Goal: Information Seeking & Learning: Check status

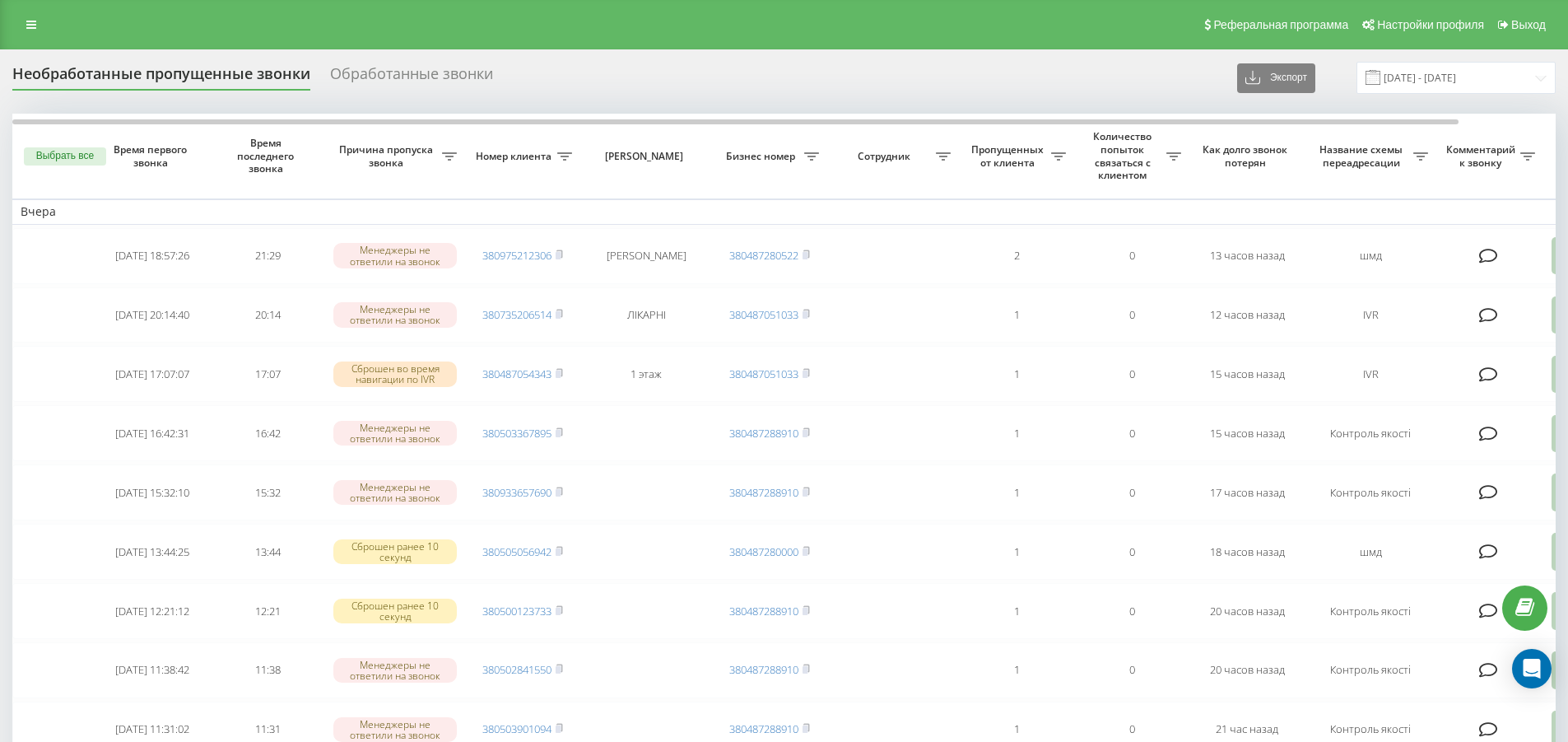
click at [411, 75] on div "Обработанные звонки" at bounding box center [411, 78] width 163 height 25
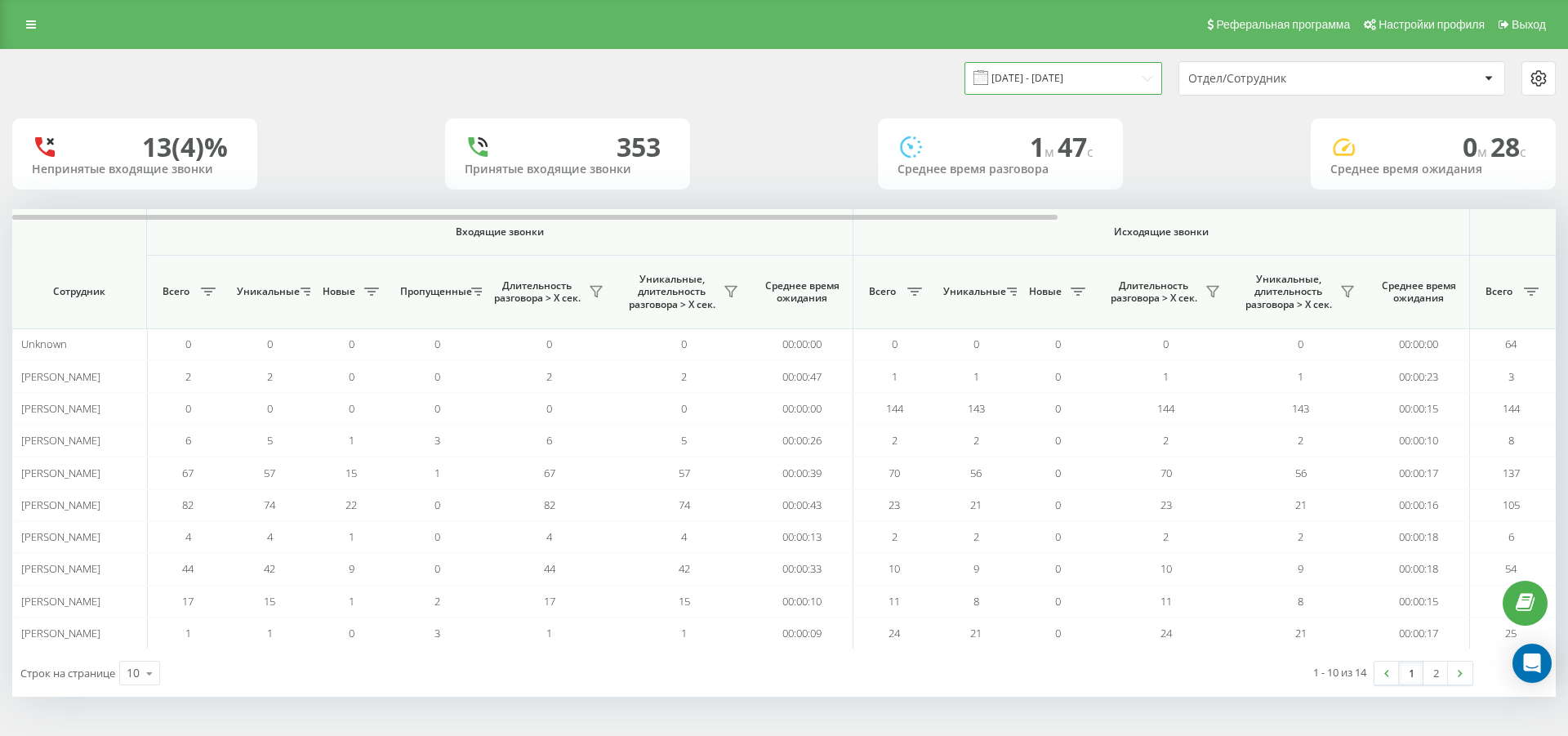
click at [1142, 79] on input "19.08.2025 - 19.08.2025" at bounding box center [1064, 78] width 198 height 32
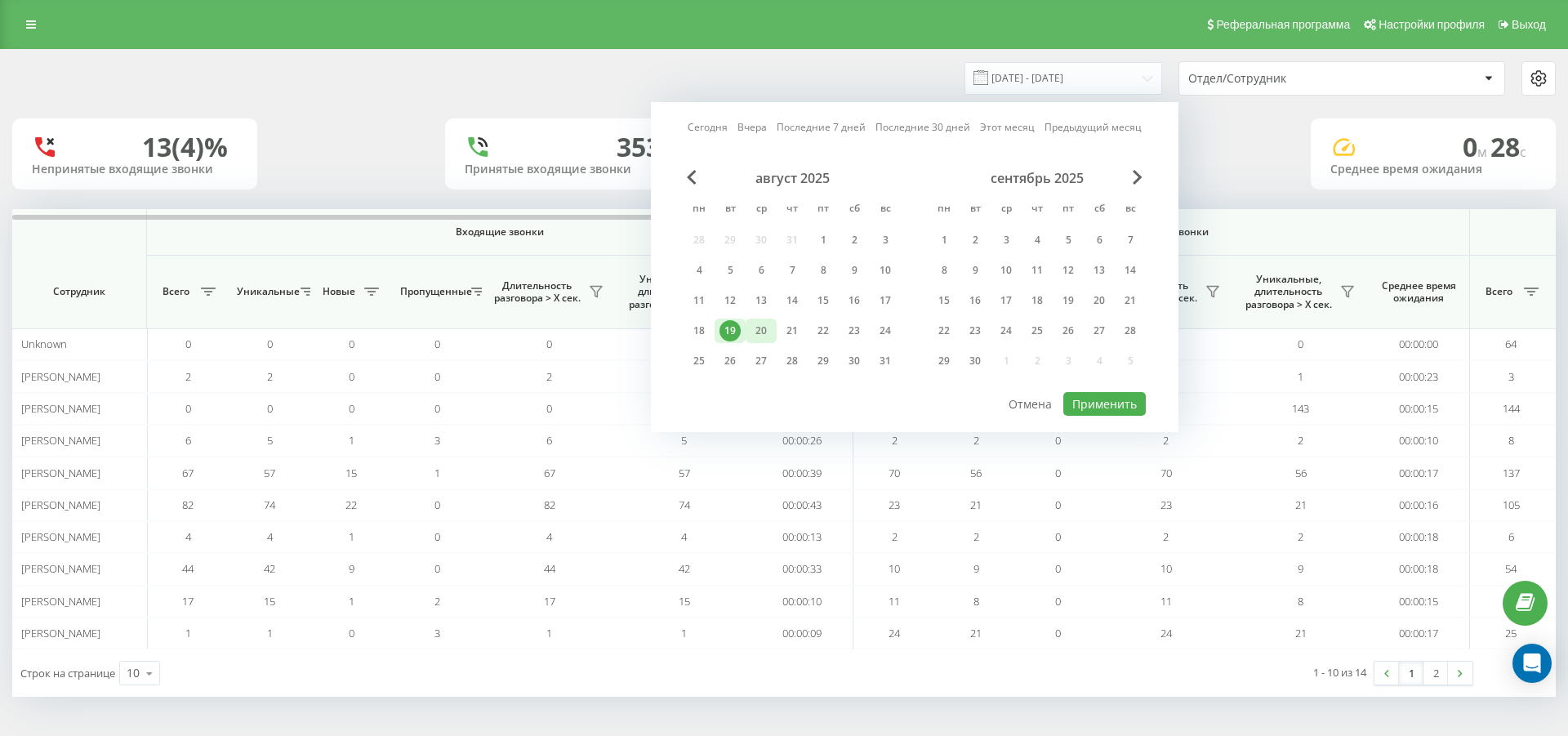
click at [762, 330] on div "20" at bounding box center [761, 331] width 21 height 21
click at [1083, 403] on button "Применить" at bounding box center [1104, 403] width 82 height 23
type input "20.08.2025 - 20.08.2025"
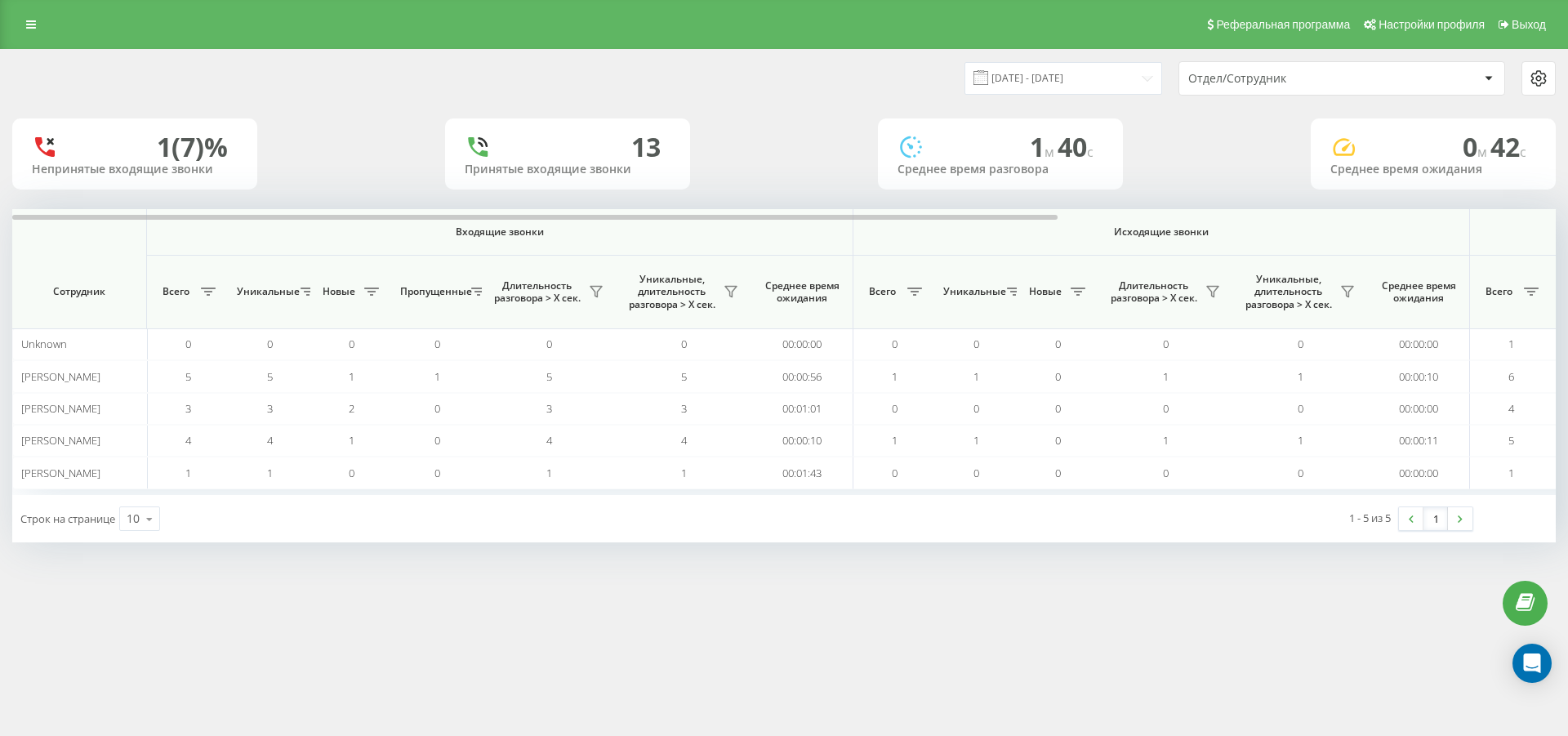
click at [1494, 82] on div at bounding box center [1488, 79] width 18 height 19
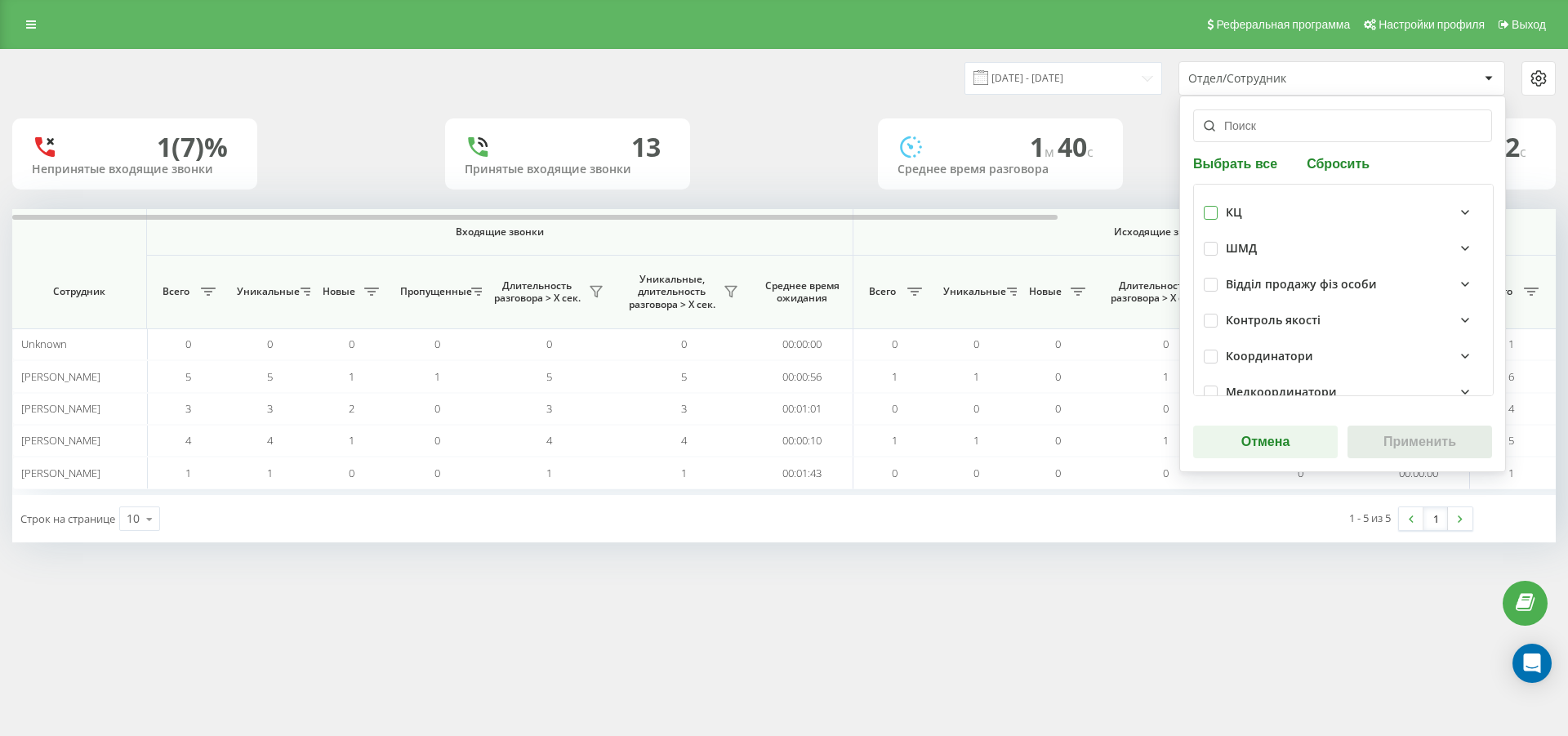
click at [1209, 206] on label at bounding box center [1211, 206] width 14 height 0
checkbox input "true"
click at [1424, 450] on button "Применить" at bounding box center [1420, 442] width 144 height 33
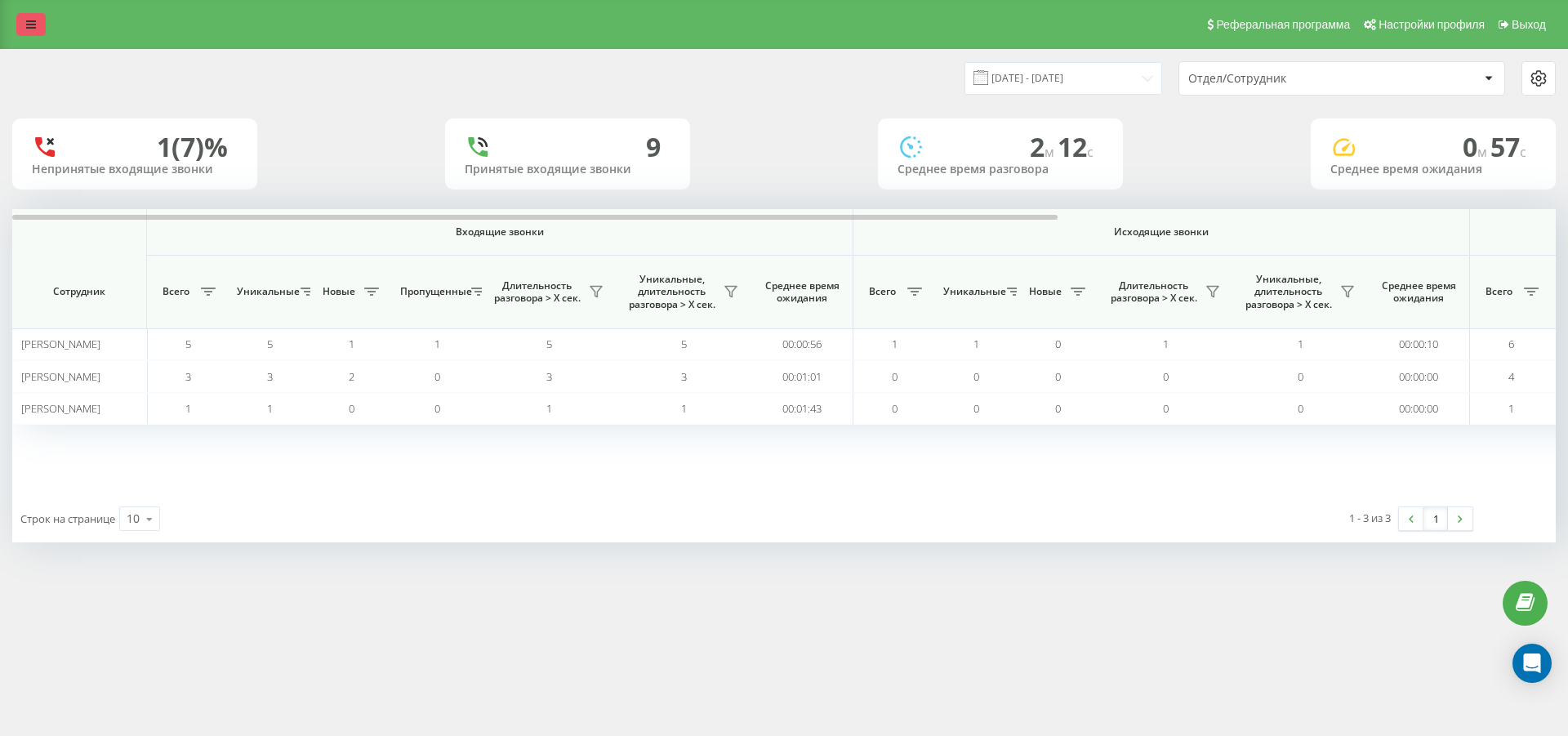
click at [32, 23] on icon at bounding box center [31, 24] width 10 height 12
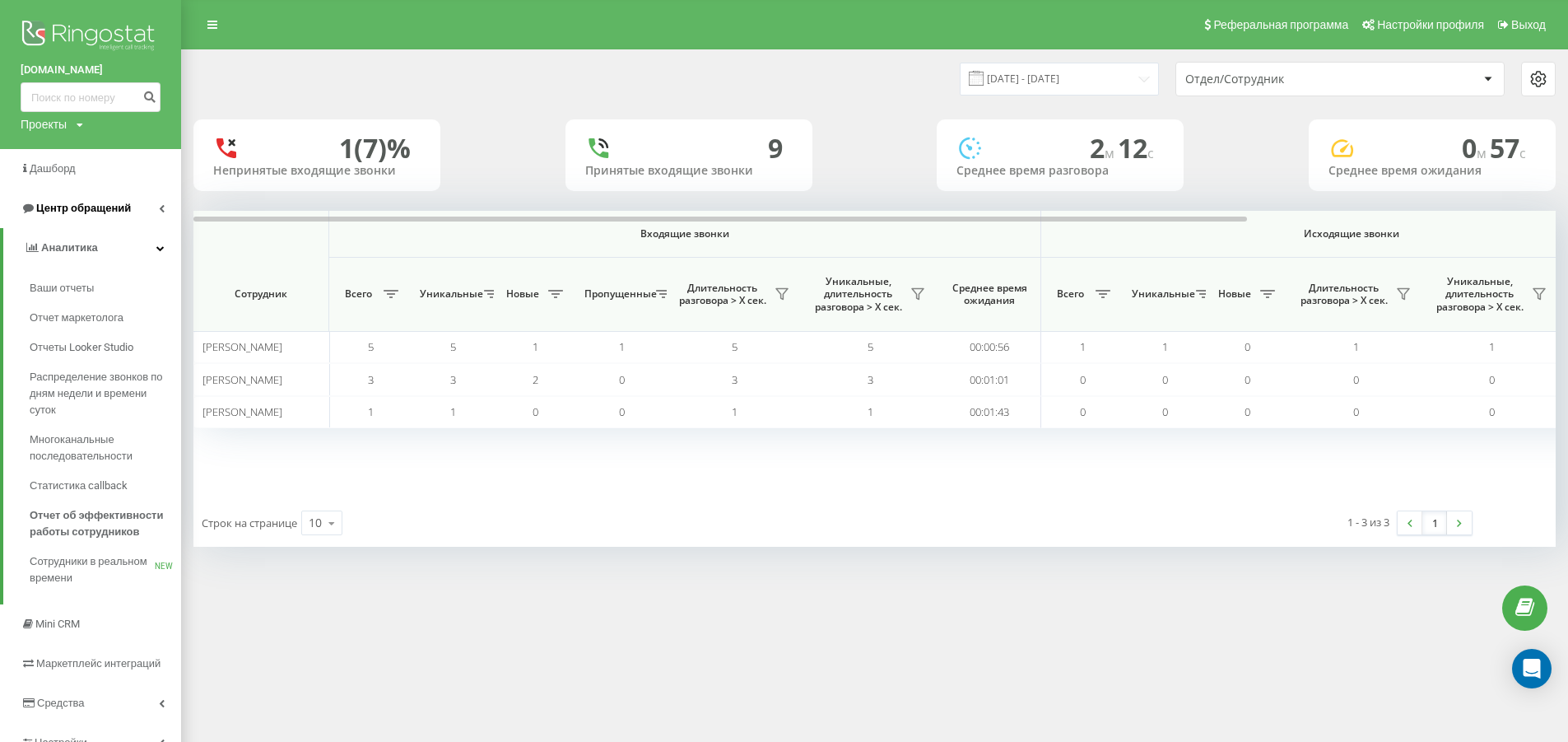
click at [67, 210] on span "Центр обращений" at bounding box center [83, 207] width 95 height 13
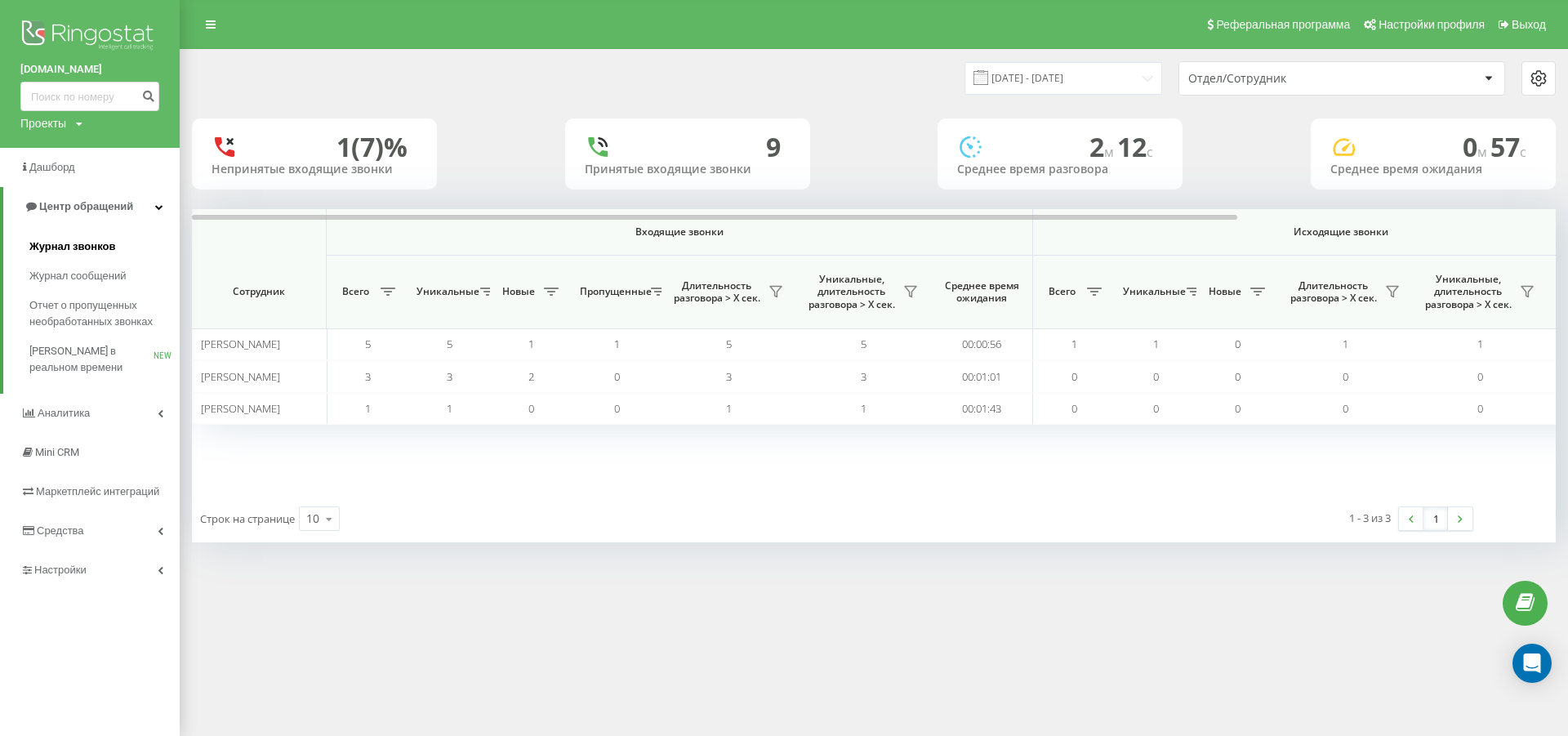
click at [67, 247] on span "Журнал звонков" at bounding box center [72, 246] width 85 height 16
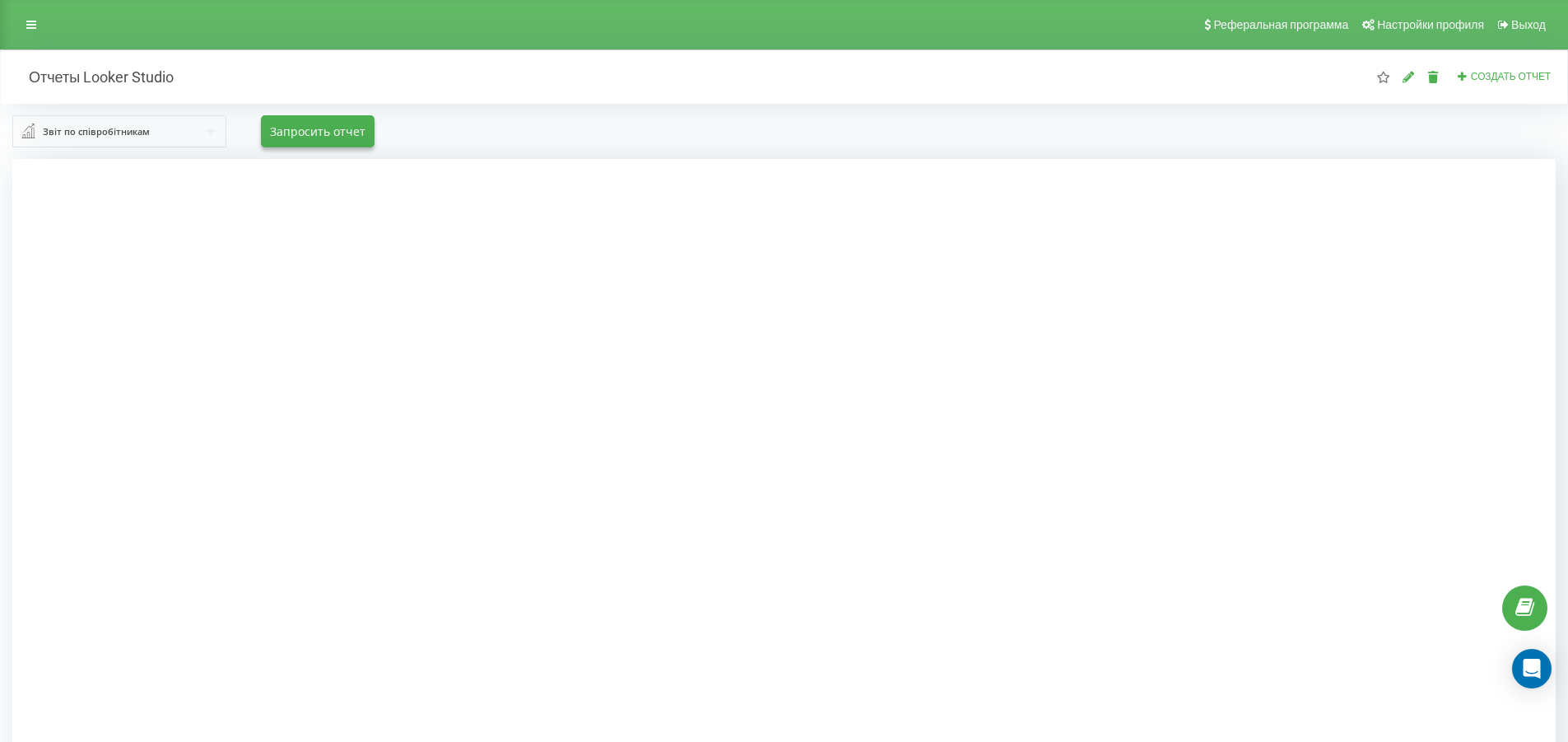
click at [210, 134] on input "text" at bounding box center [119, 131] width 212 height 29
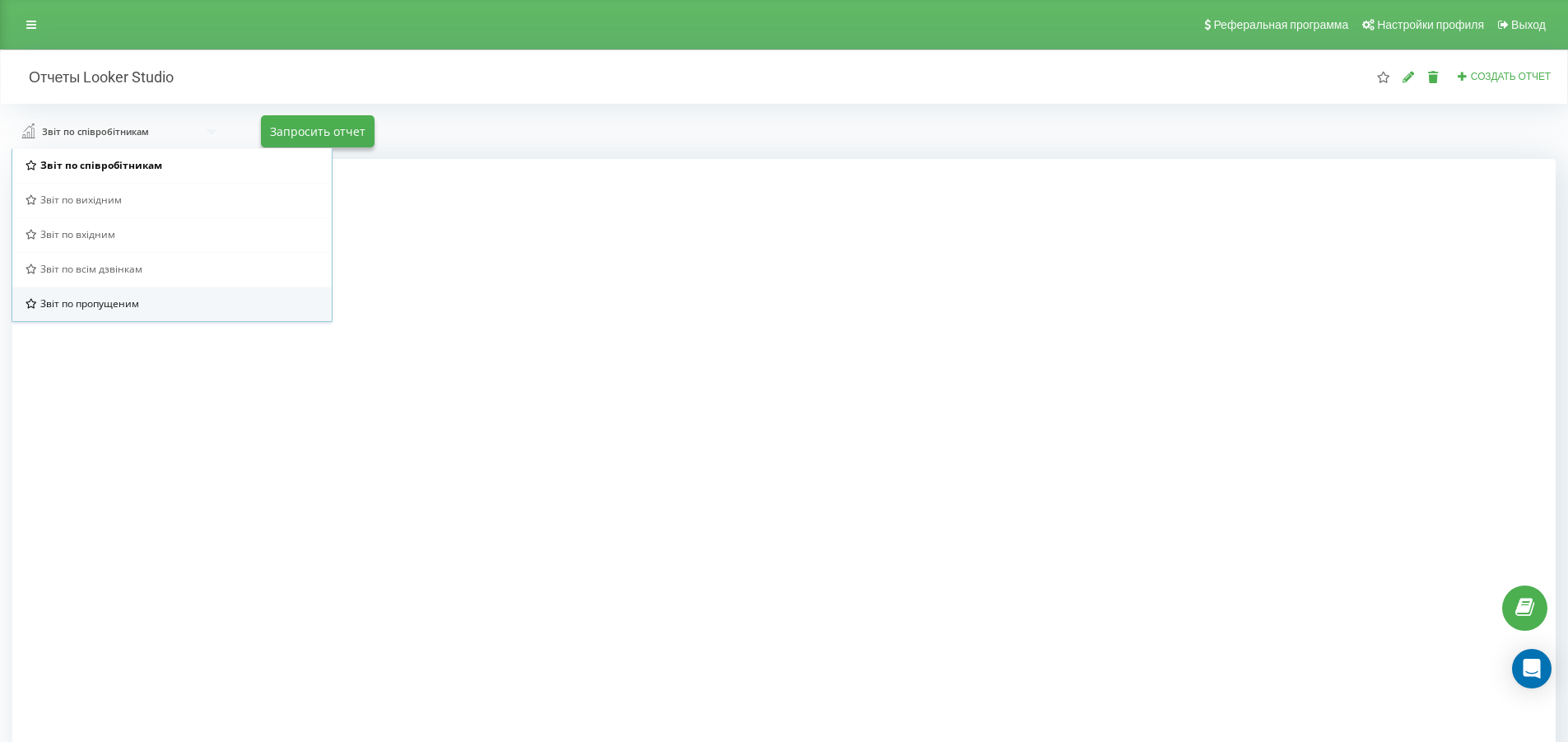
click at [123, 305] on span "Звіт по пропущеним" at bounding box center [89, 303] width 99 height 14
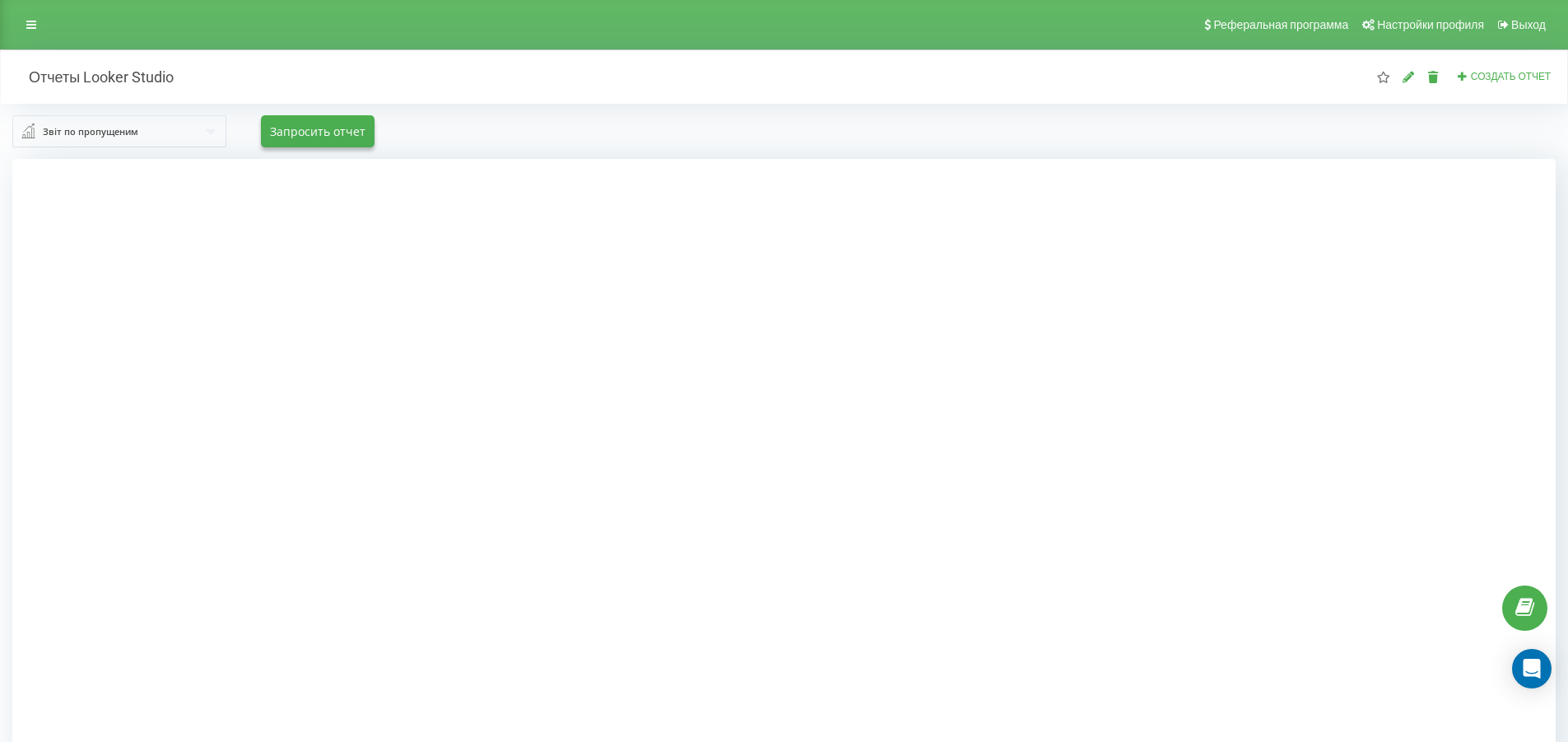
click at [207, 133] on input "text" at bounding box center [119, 131] width 212 height 29
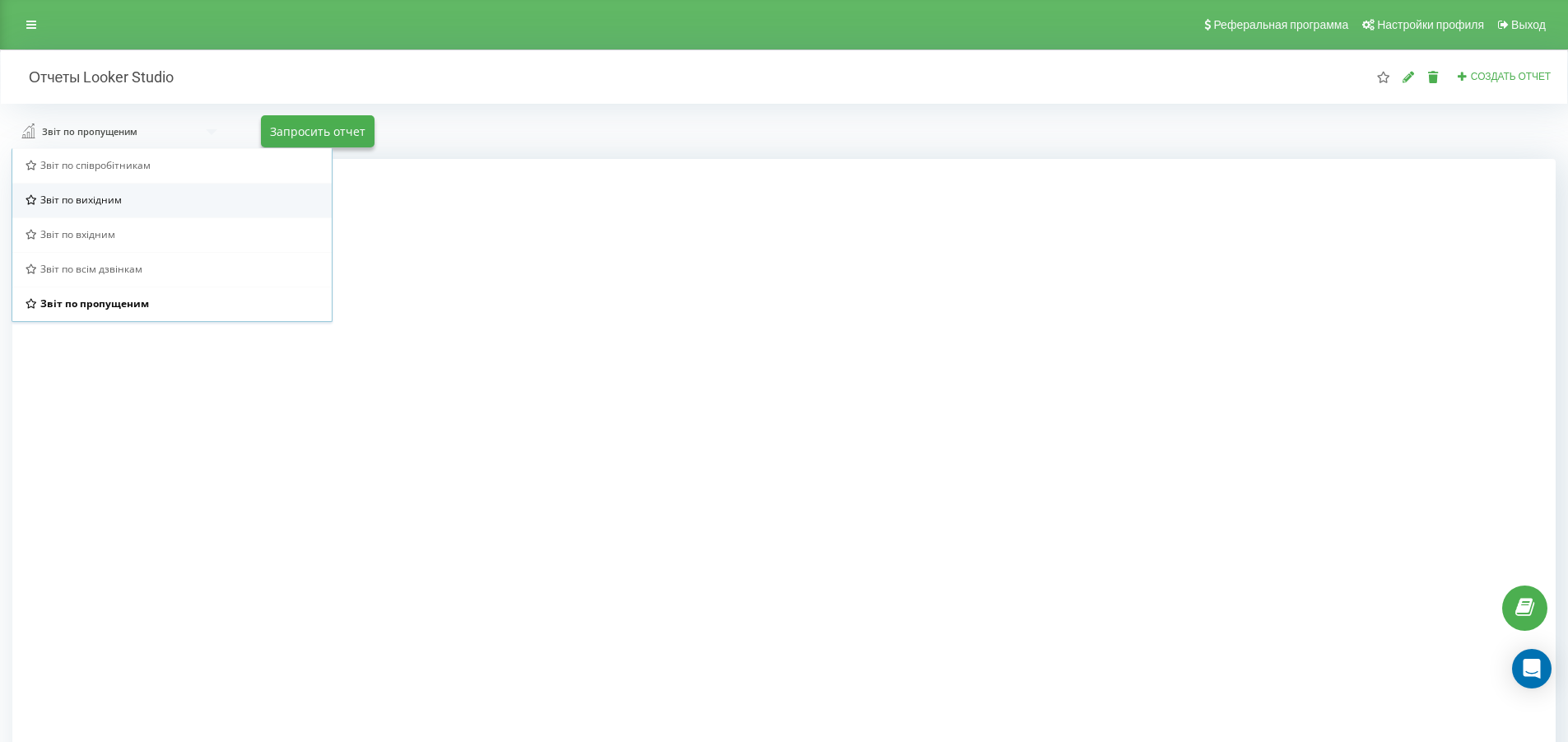
click at [117, 198] on span "Звіт по вихідним" at bounding box center [80, 199] width 81 height 14
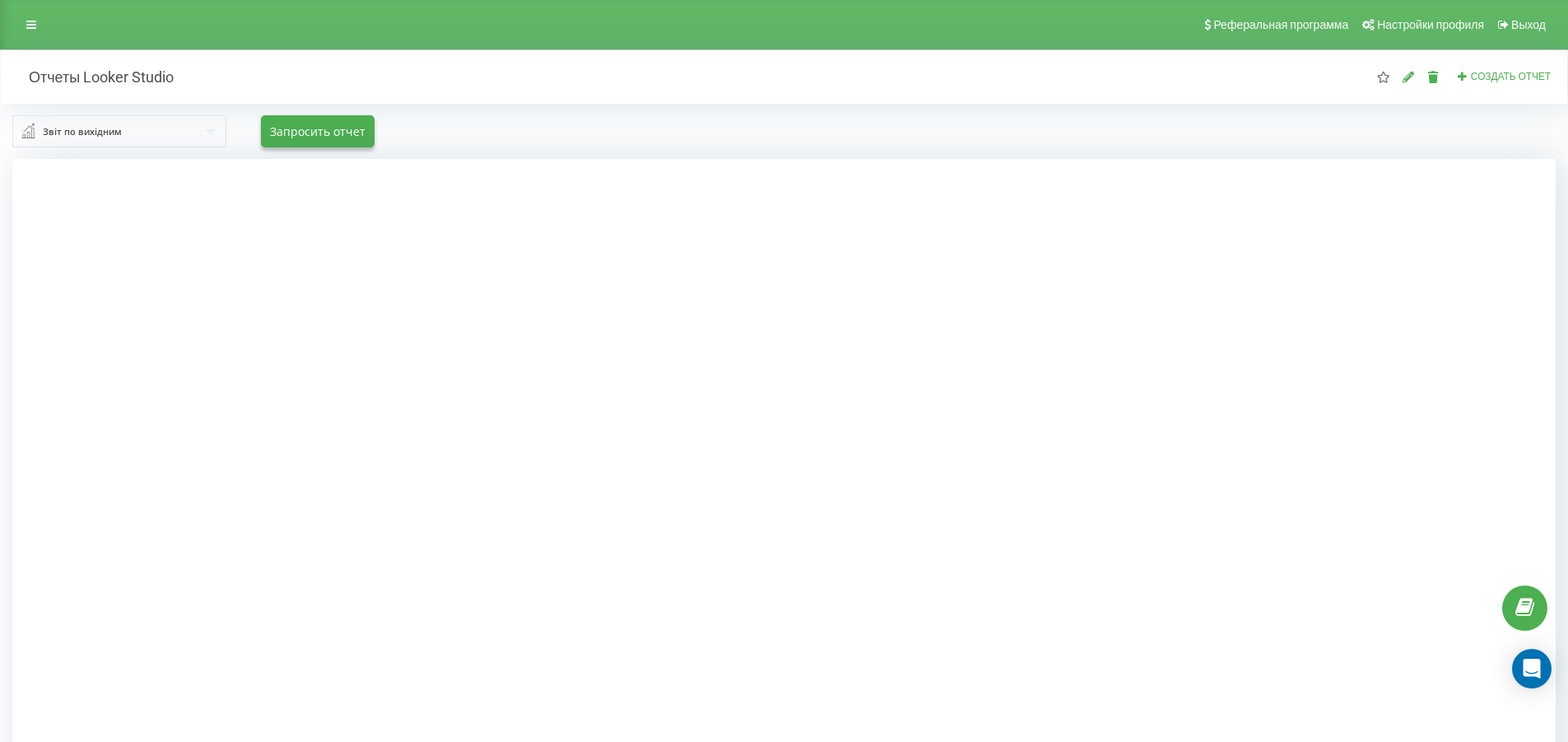
click at [214, 133] on input "text" at bounding box center [119, 131] width 212 height 29
click at [217, 130] on input "text" at bounding box center [119, 131] width 212 height 29
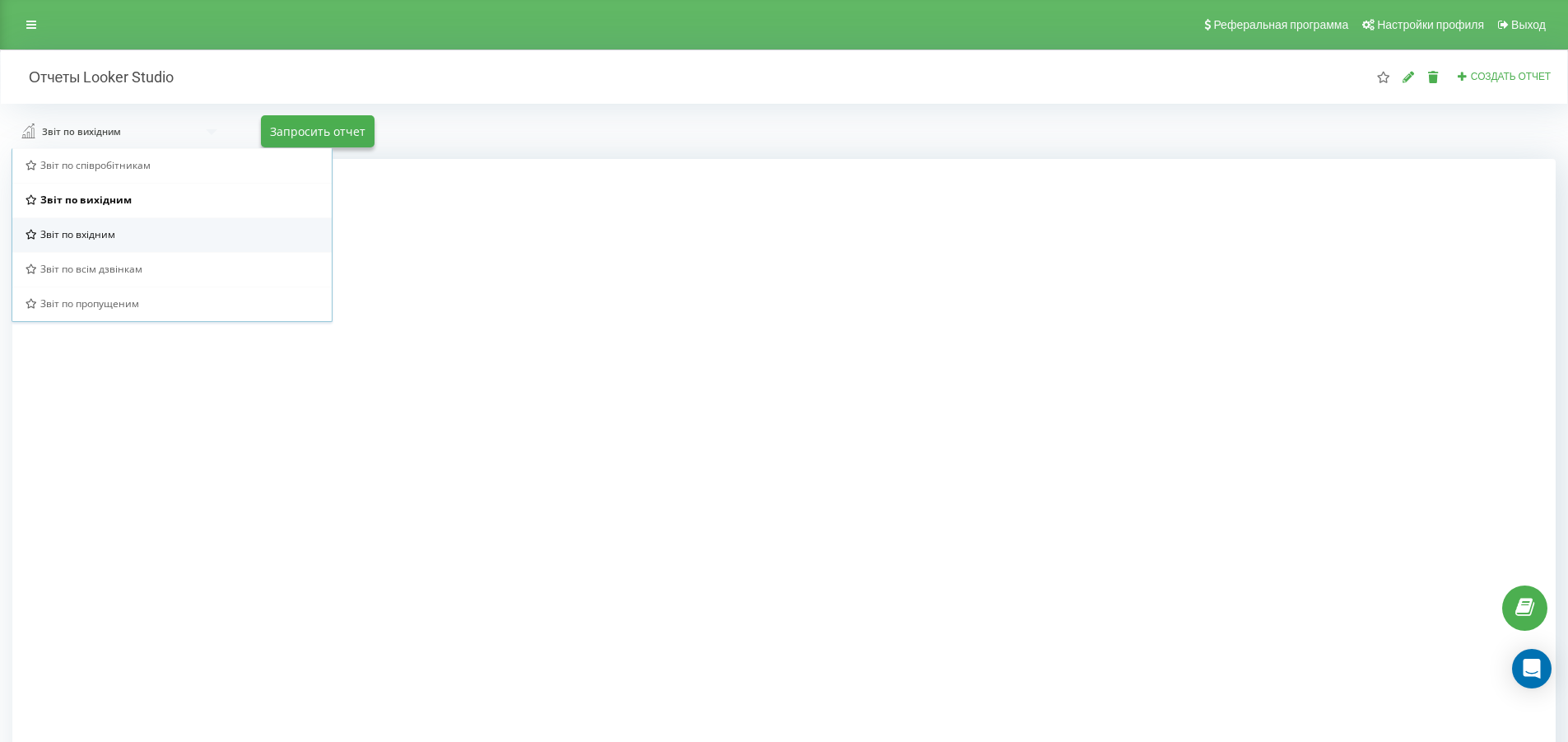
click at [128, 230] on div "Звіт по вхідним" at bounding box center [172, 234] width 293 height 14
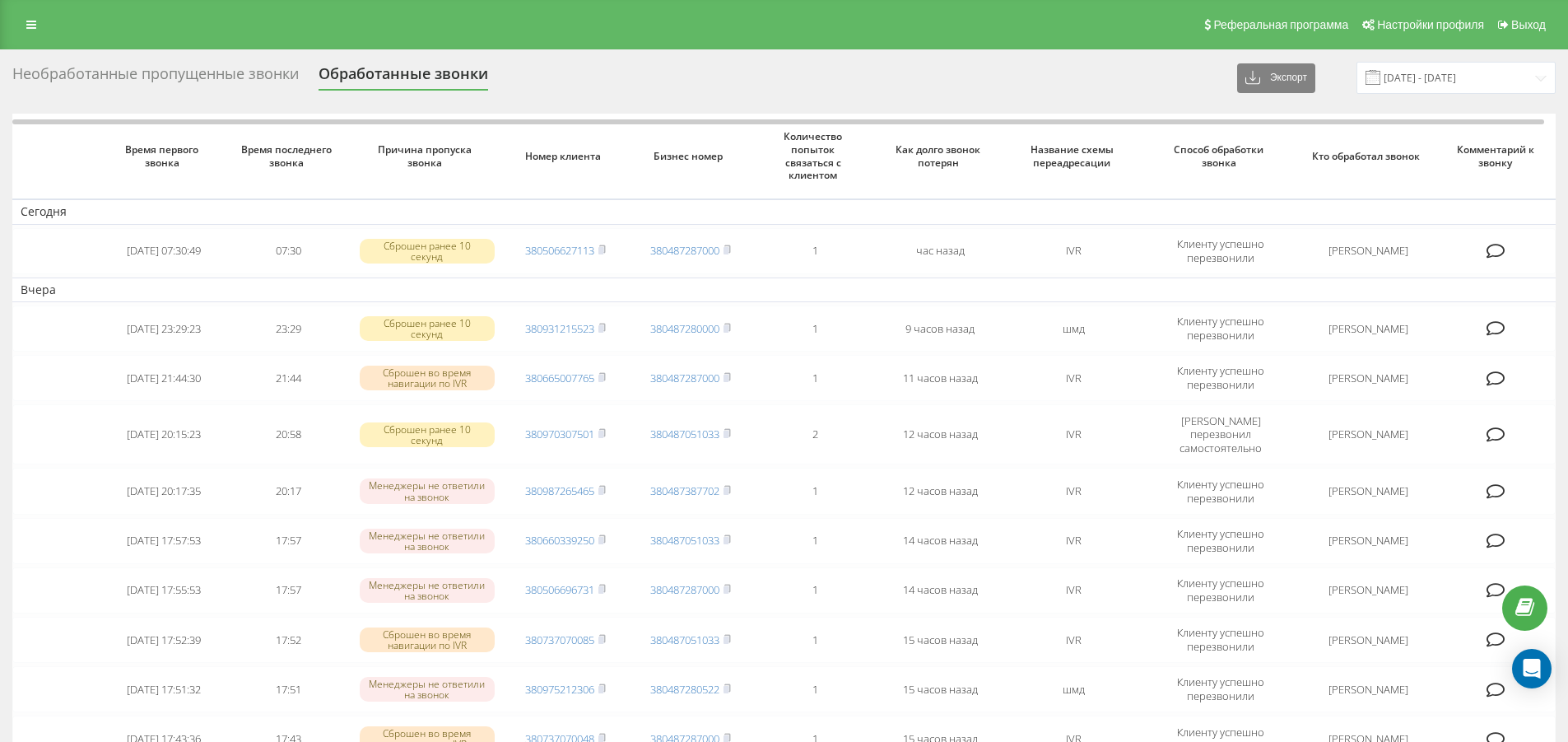
click at [171, 80] on div "Необработанные пропущенные звонки" at bounding box center [155, 78] width 286 height 25
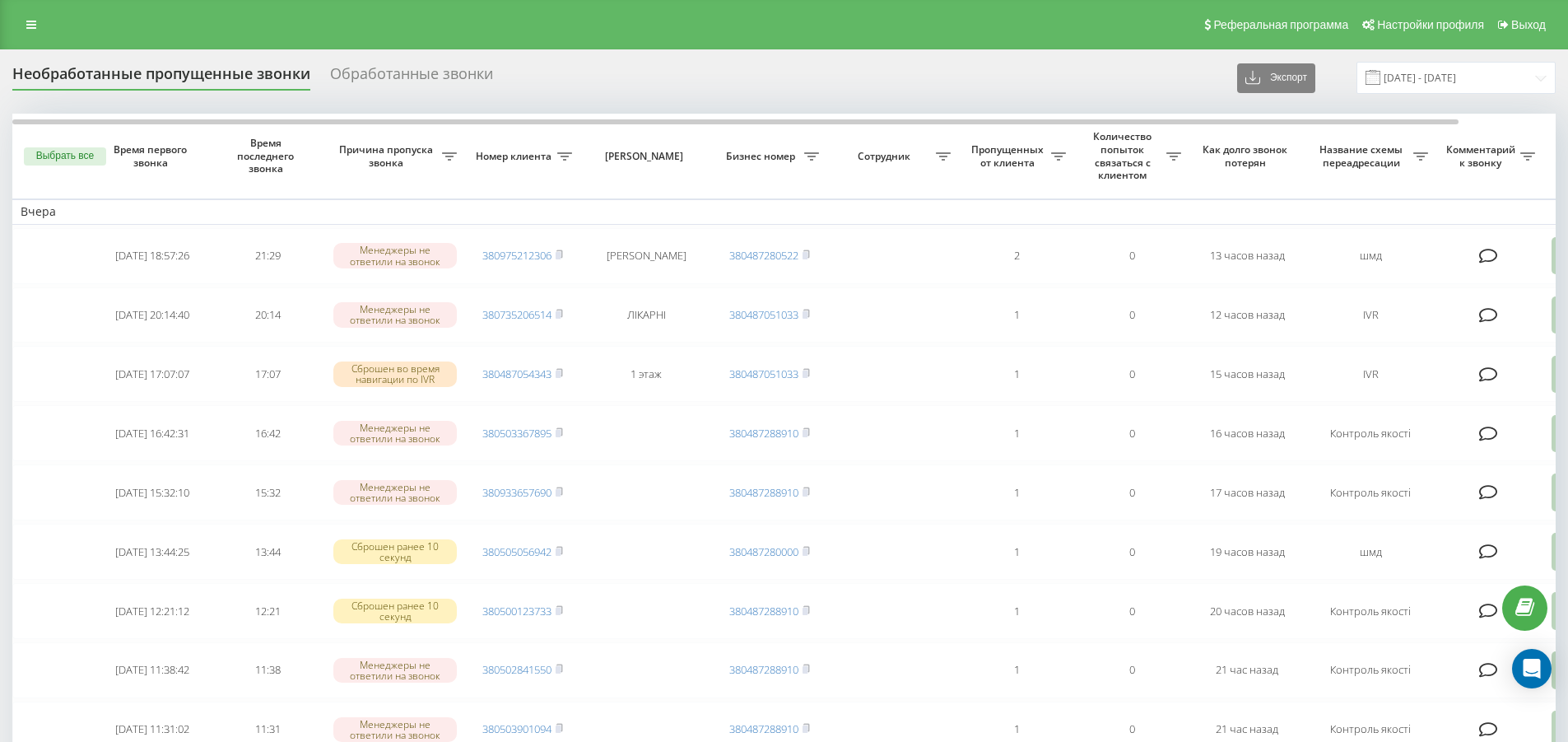
click at [416, 69] on div "Обработанные звонки" at bounding box center [411, 78] width 163 height 25
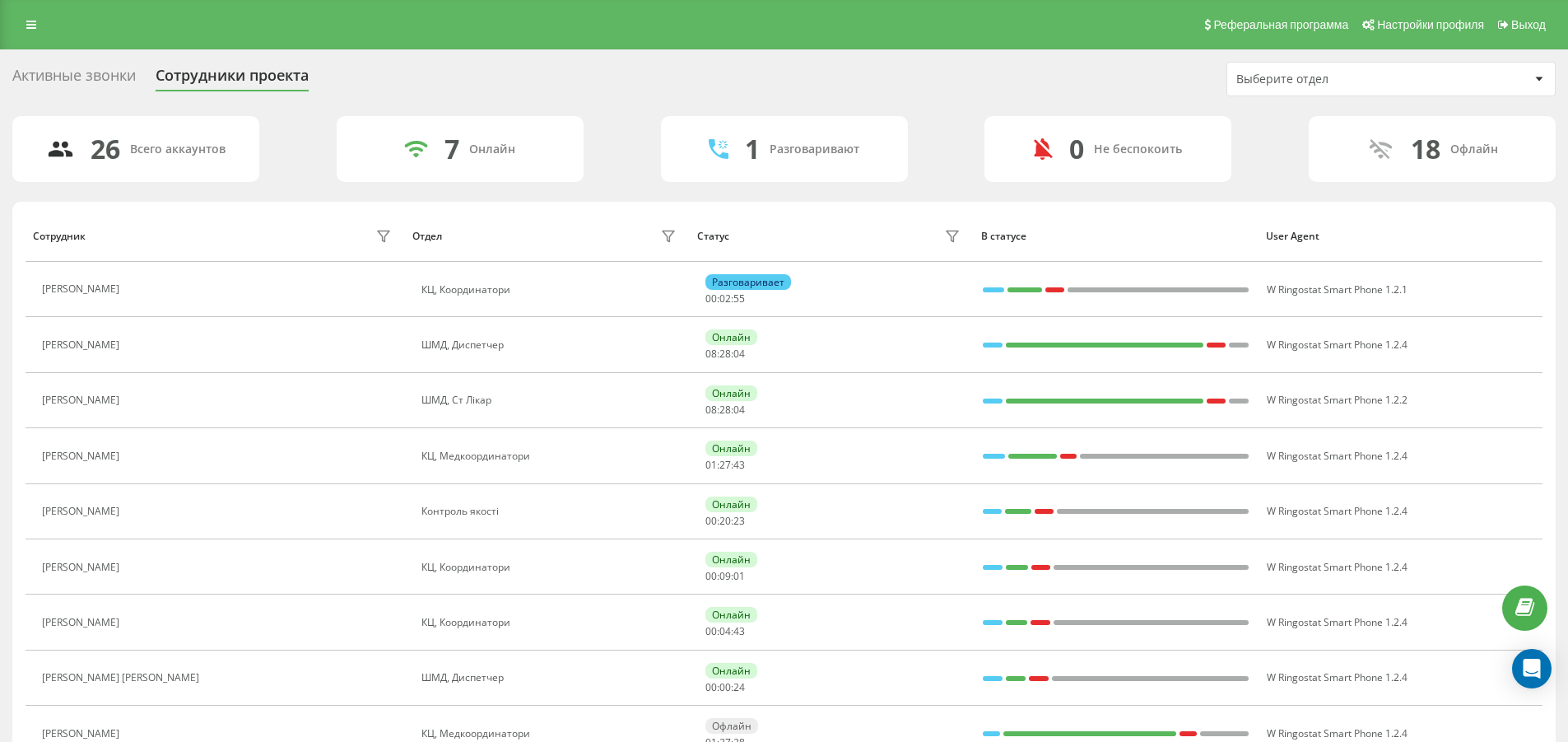
click at [115, 67] on div "Активные звонки" at bounding box center [74, 79] width 123 height 25
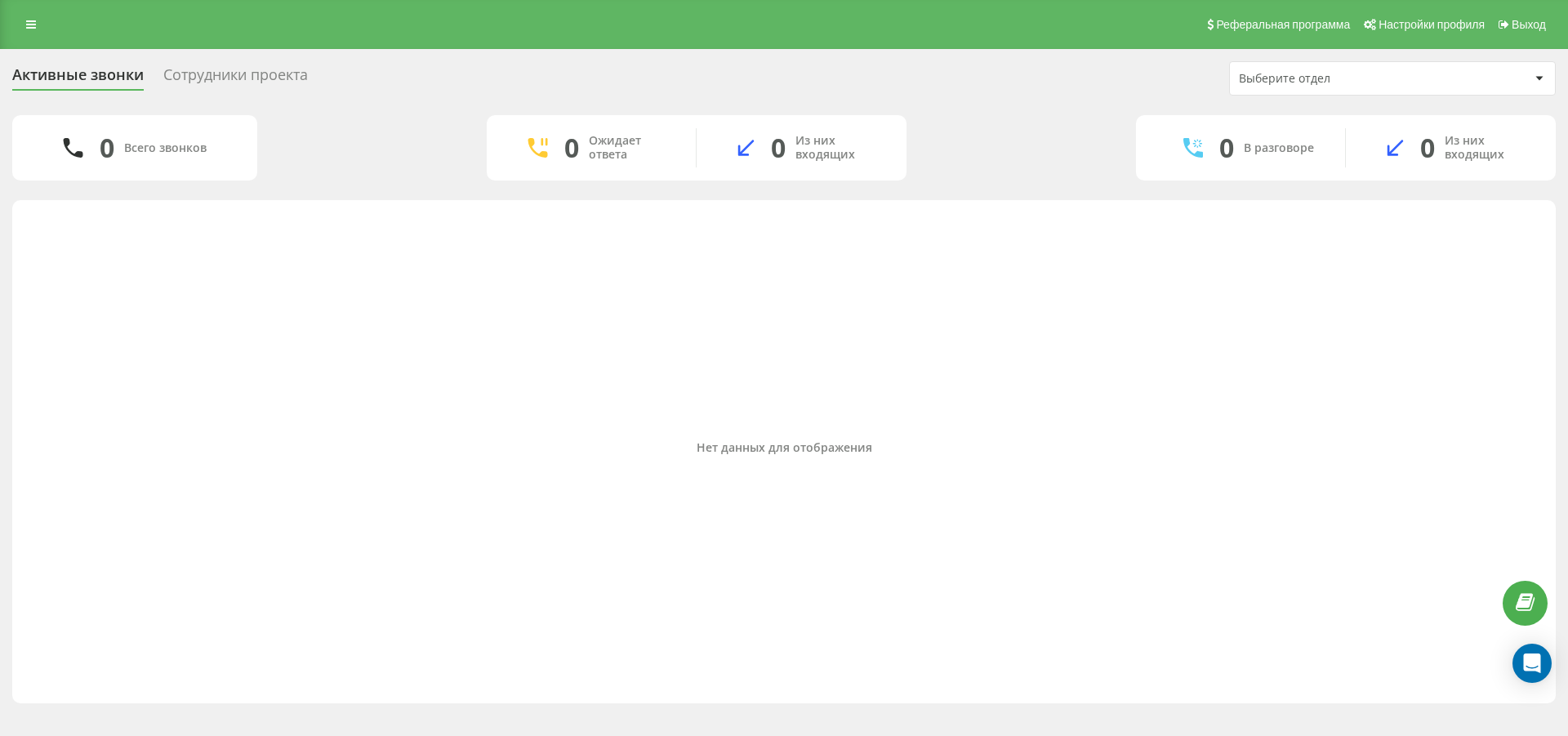
click at [211, 79] on div "Сотрудники проекта" at bounding box center [235, 79] width 144 height 25
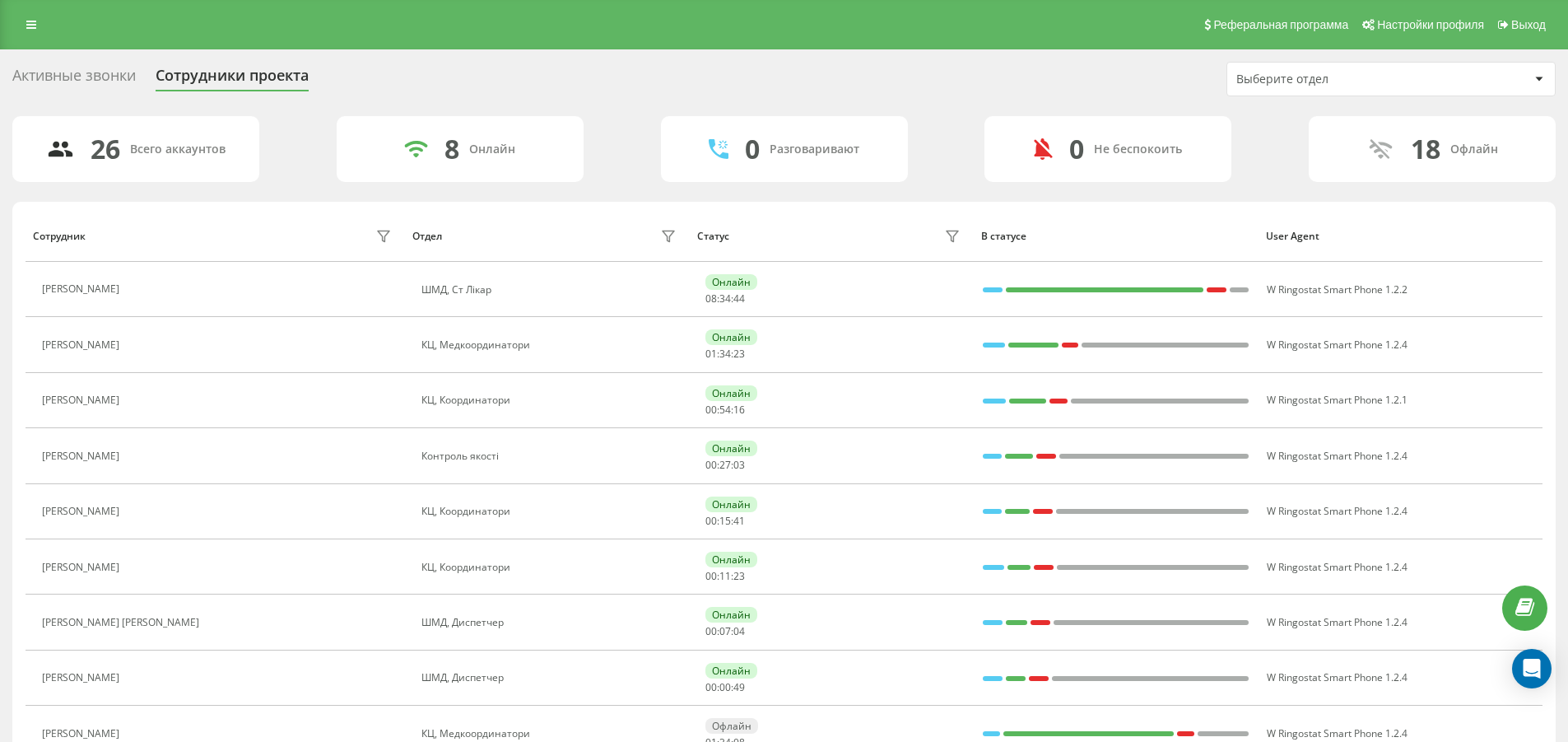
click at [103, 81] on div "Активные звонки" at bounding box center [74, 79] width 123 height 25
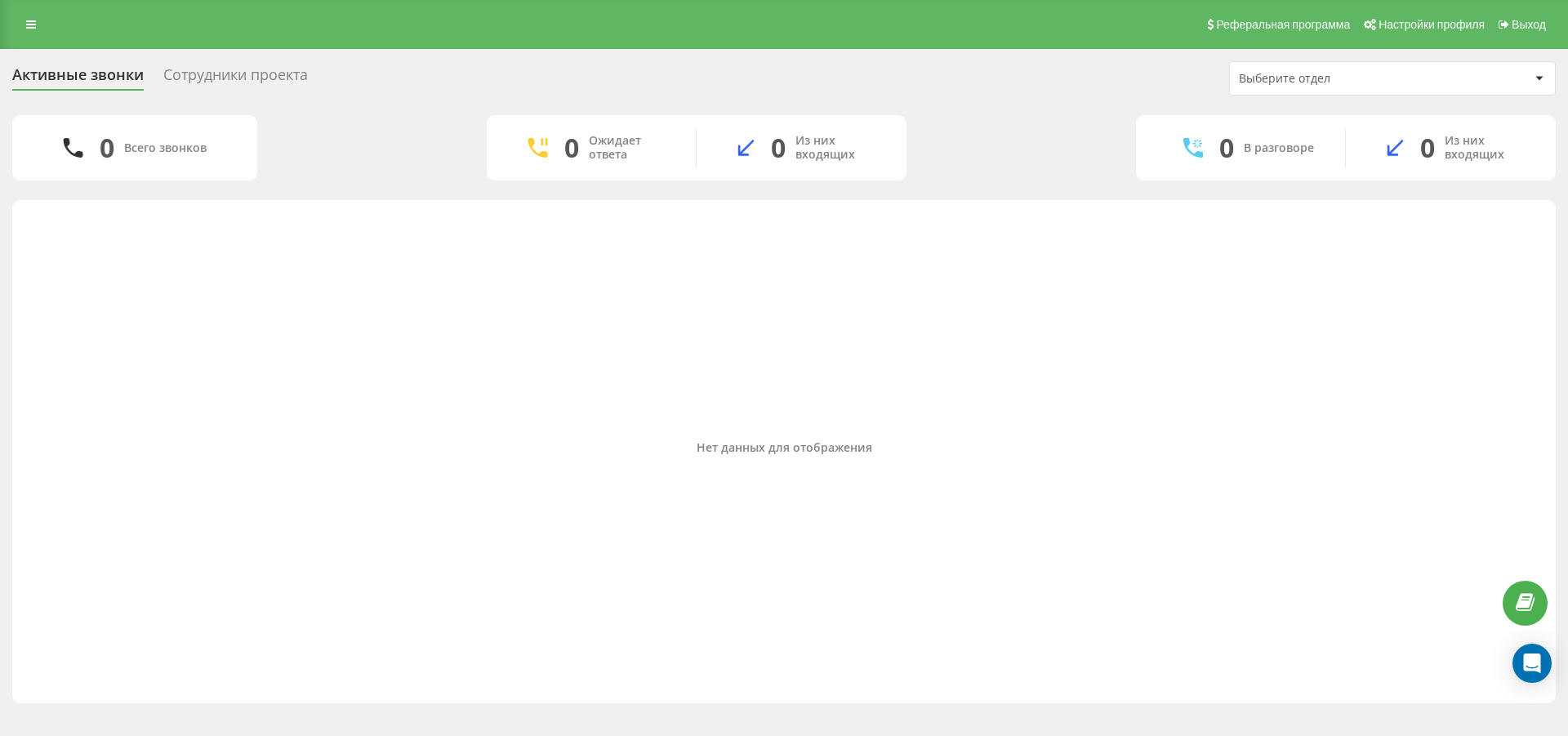
click at [237, 71] on div "Сотрудники проекта" at bounding box center [235, 79] width 144 height 25
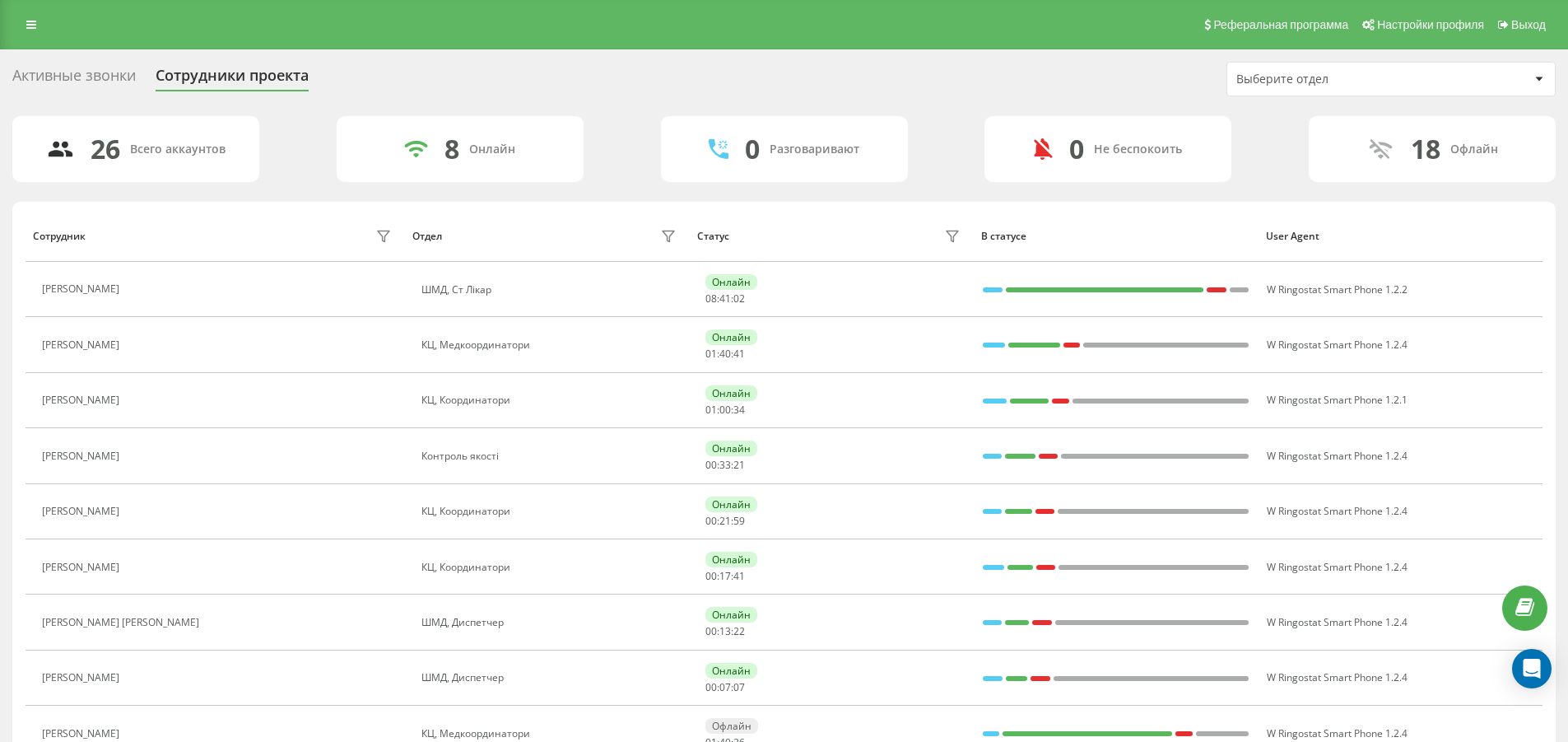
click at [56, 65] on div "Активные звонки Сотрудники проекта Выберите отдел" at bounding box center [784, 78] width 1543 height 34
click at [60, 70] on div "Активные звонки" at bounding box center [74, 79] width 123 height 25
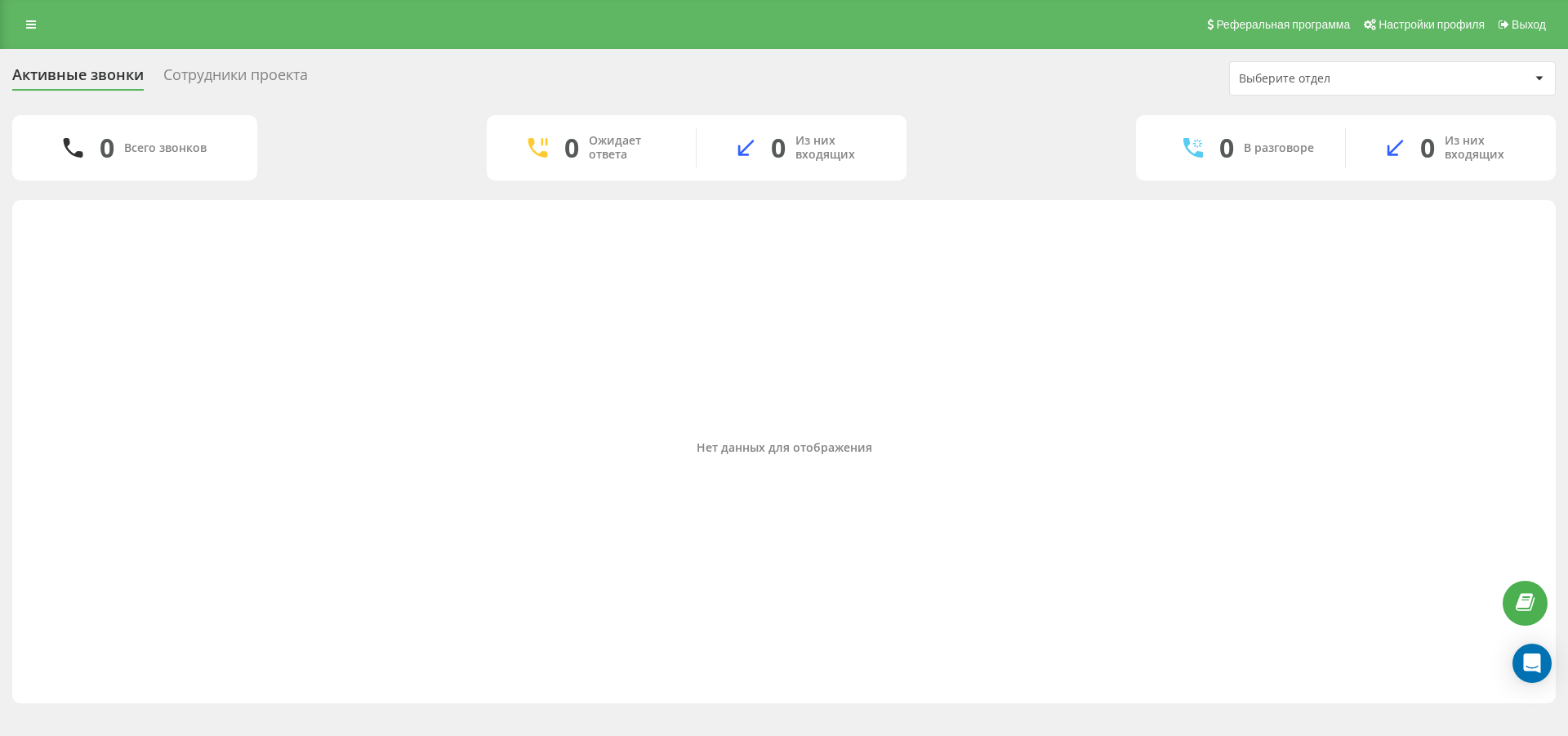
click at [192, 70] on div "Сотрудники проекта" at bounding box center [235, 79] width 144 height 25
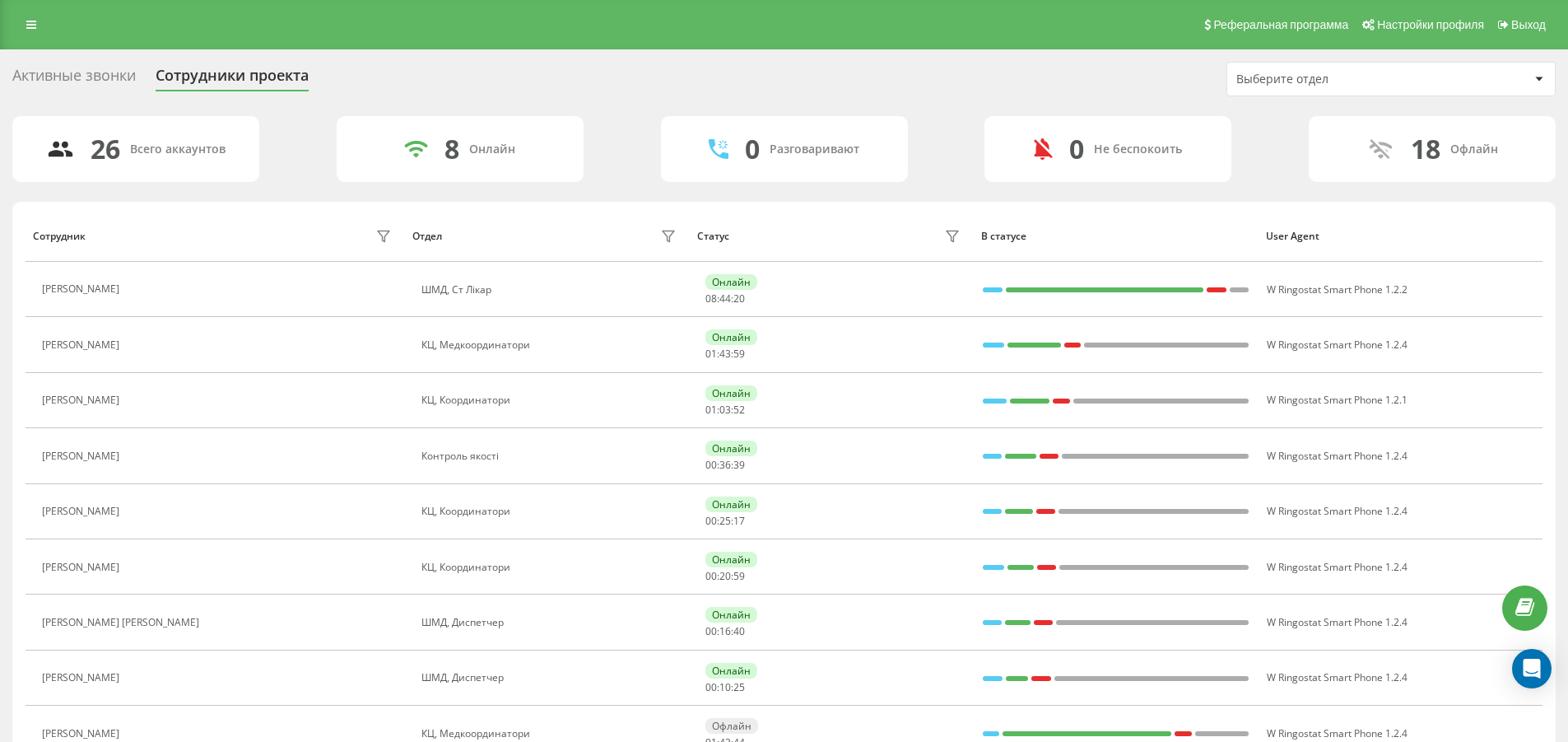
click at [97, 75] on div "Активные звонки" at bounding box center [74, 79] width 123 height 25
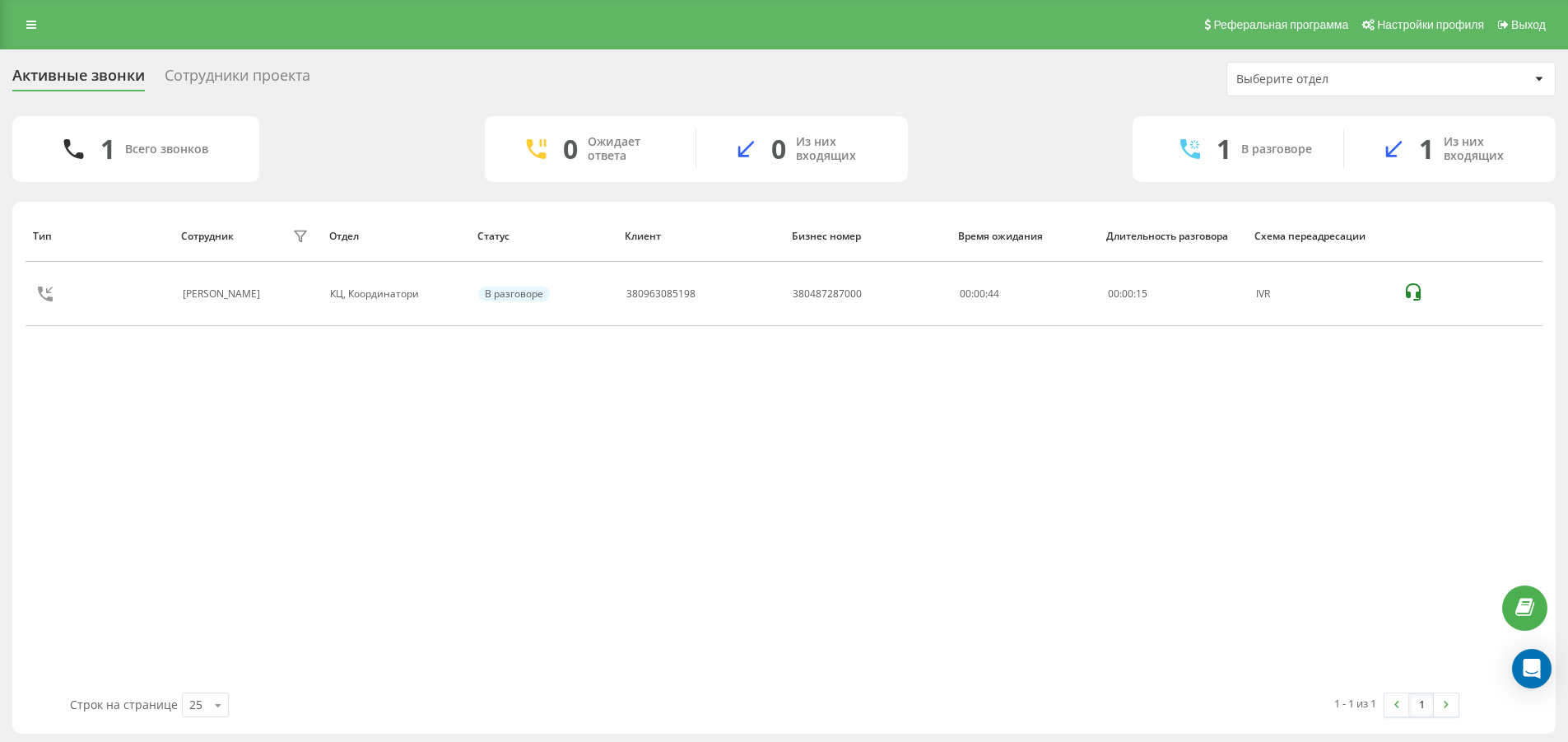
click at [255, 78] on div "Сотрудники проекта" at bounding box center [236, 79] width 146 height 25
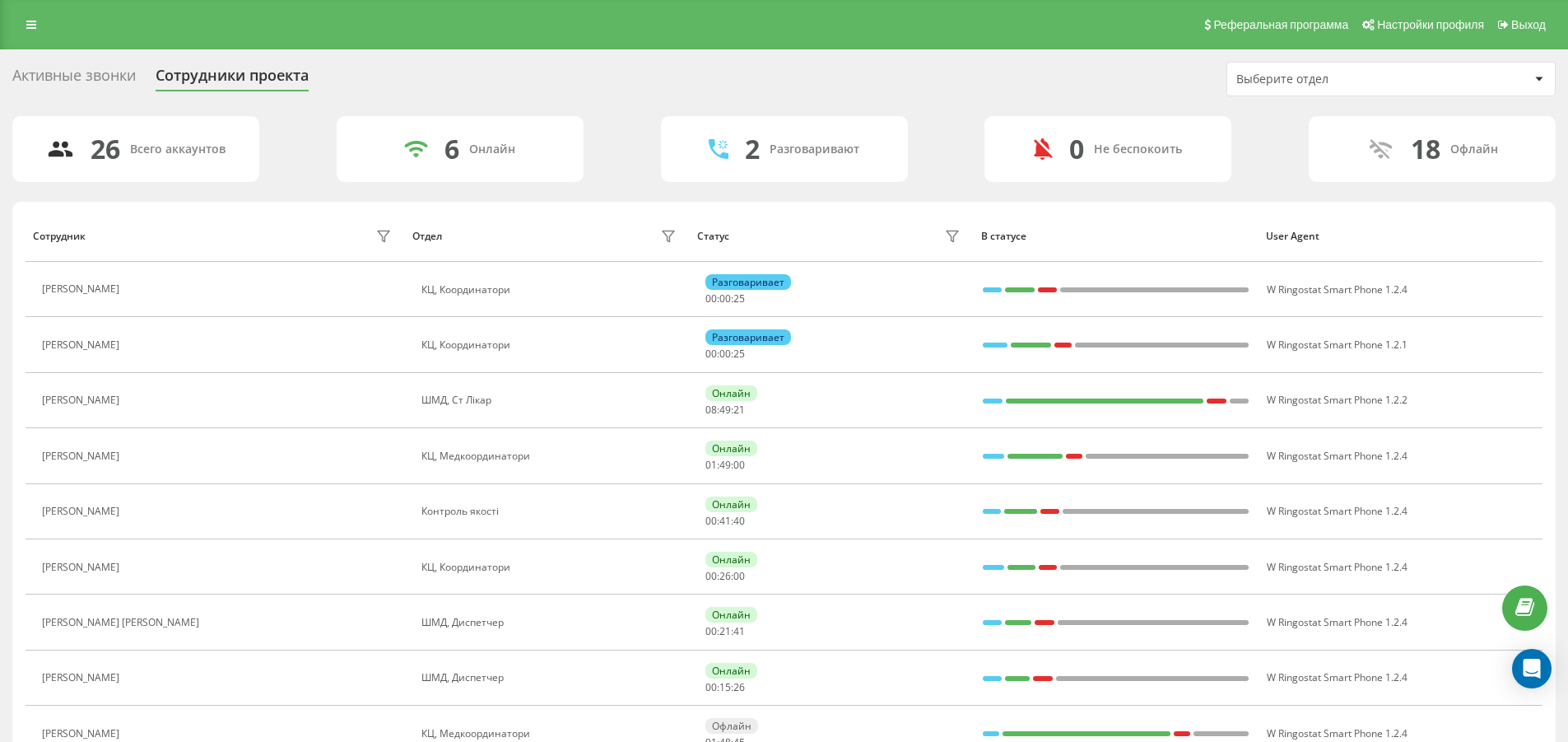
click at [54, 71] on div "Активные звонки" at bounding box center [74, 79] width 123 height 25
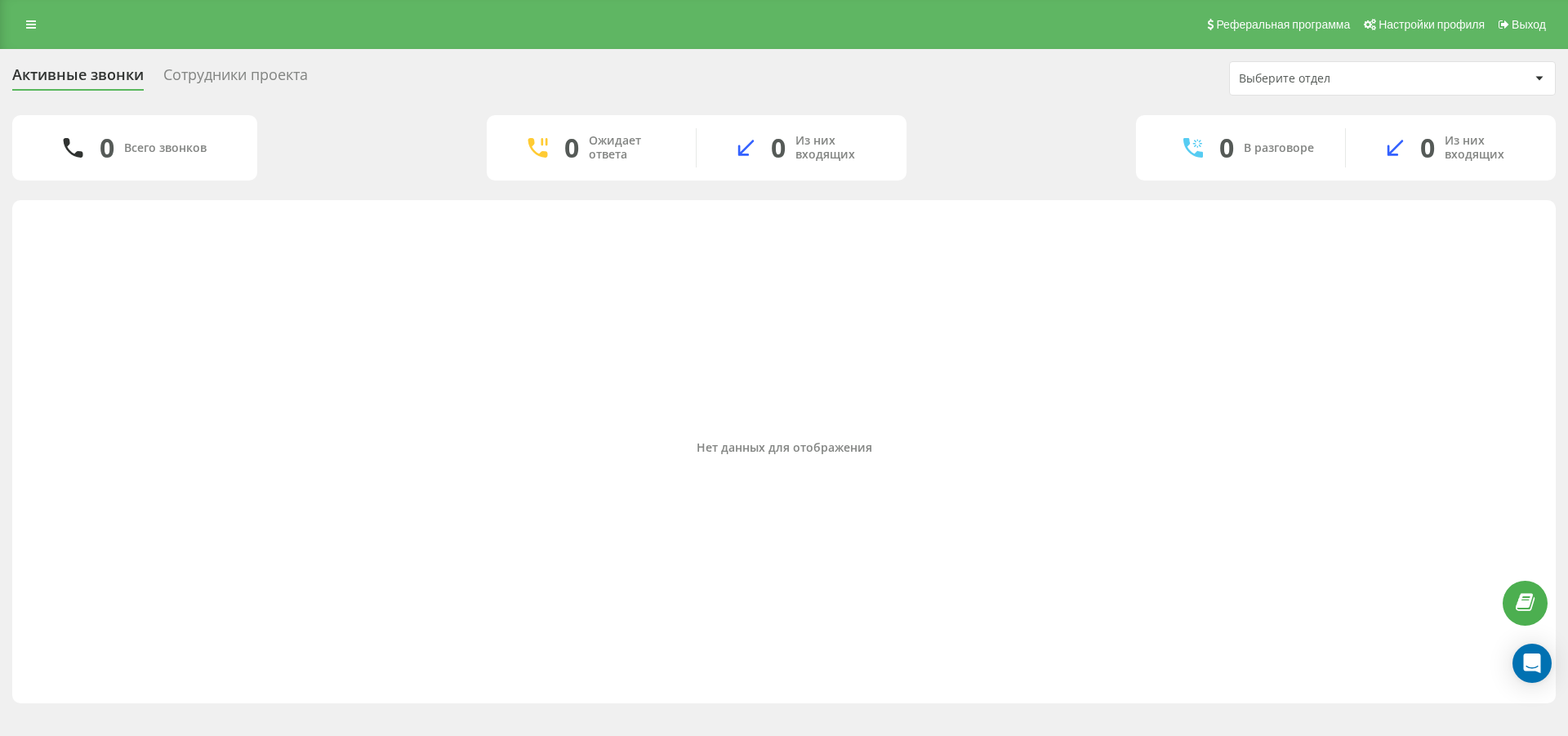
click at [252, 75] on div "Сотрудники проекта" at bounding box center [235, 79] width 144 height 25
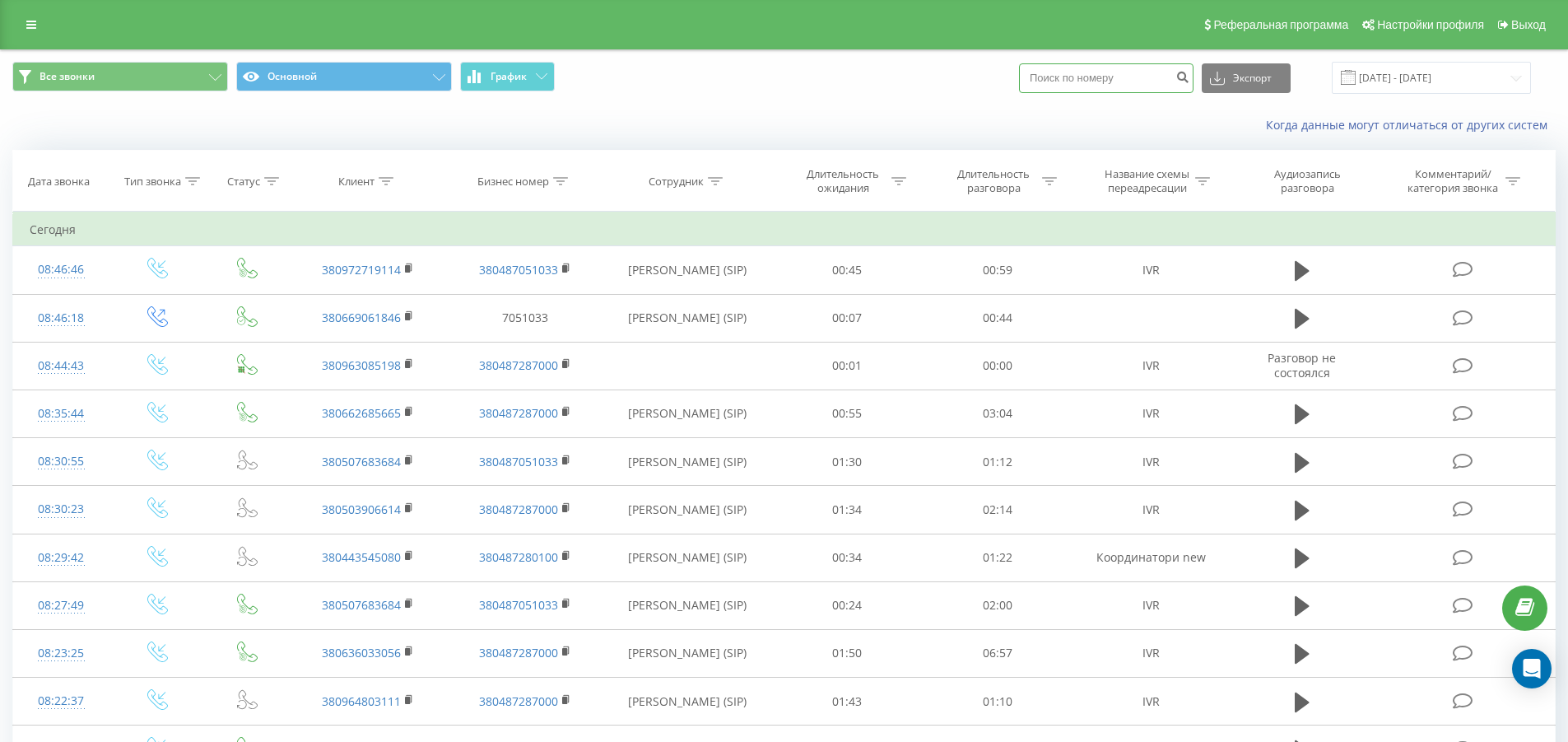
click at [1087, 76] on input at bounding box center [1106, 78] width 175 height 29
paste input "0631366219"
type input "0631366219"
click at [1189, 77] on icon "submit" at bounding box center [1182, 75] width 14 height 10
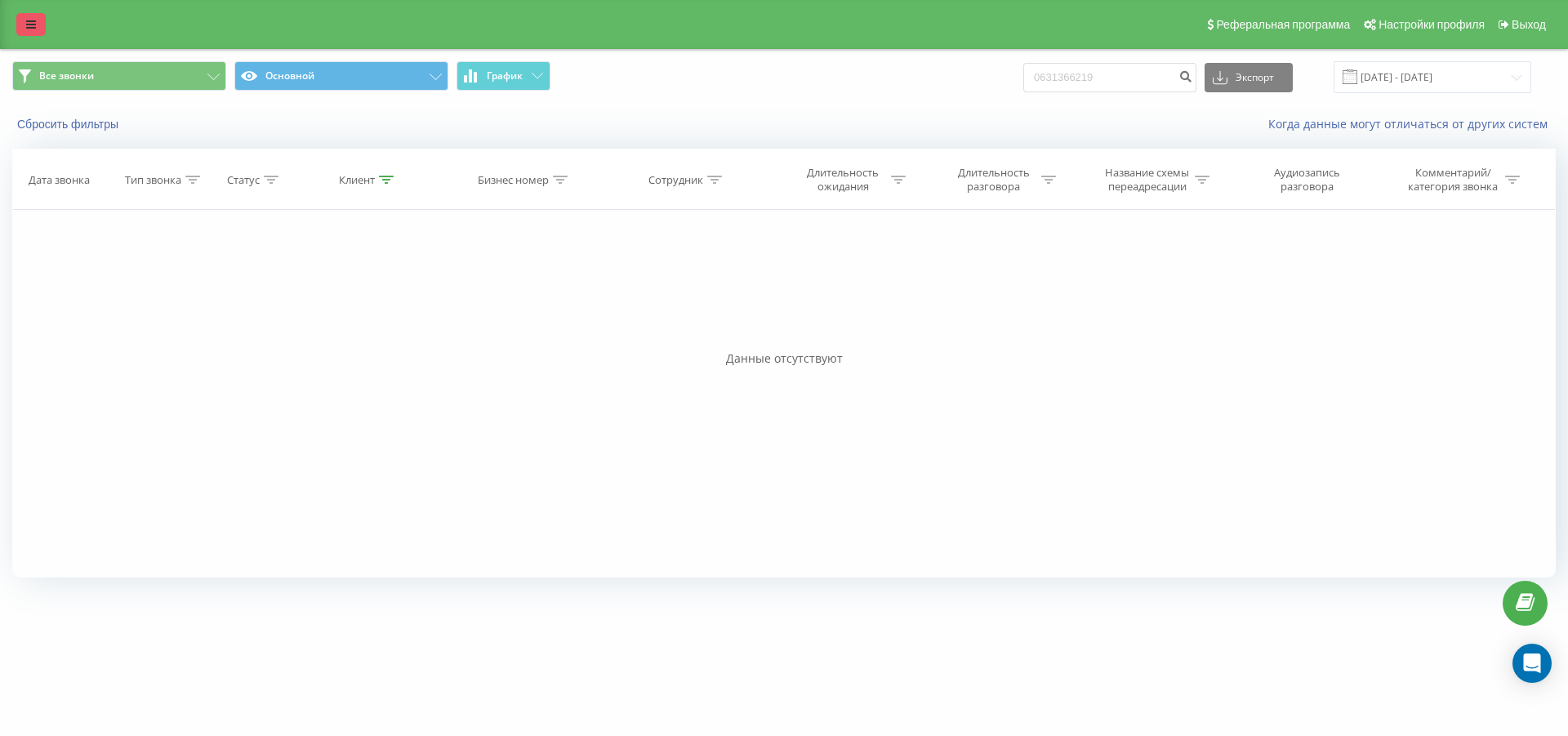
click at [21, 25] on link at bounding box center [31, 24] width 29 height 23
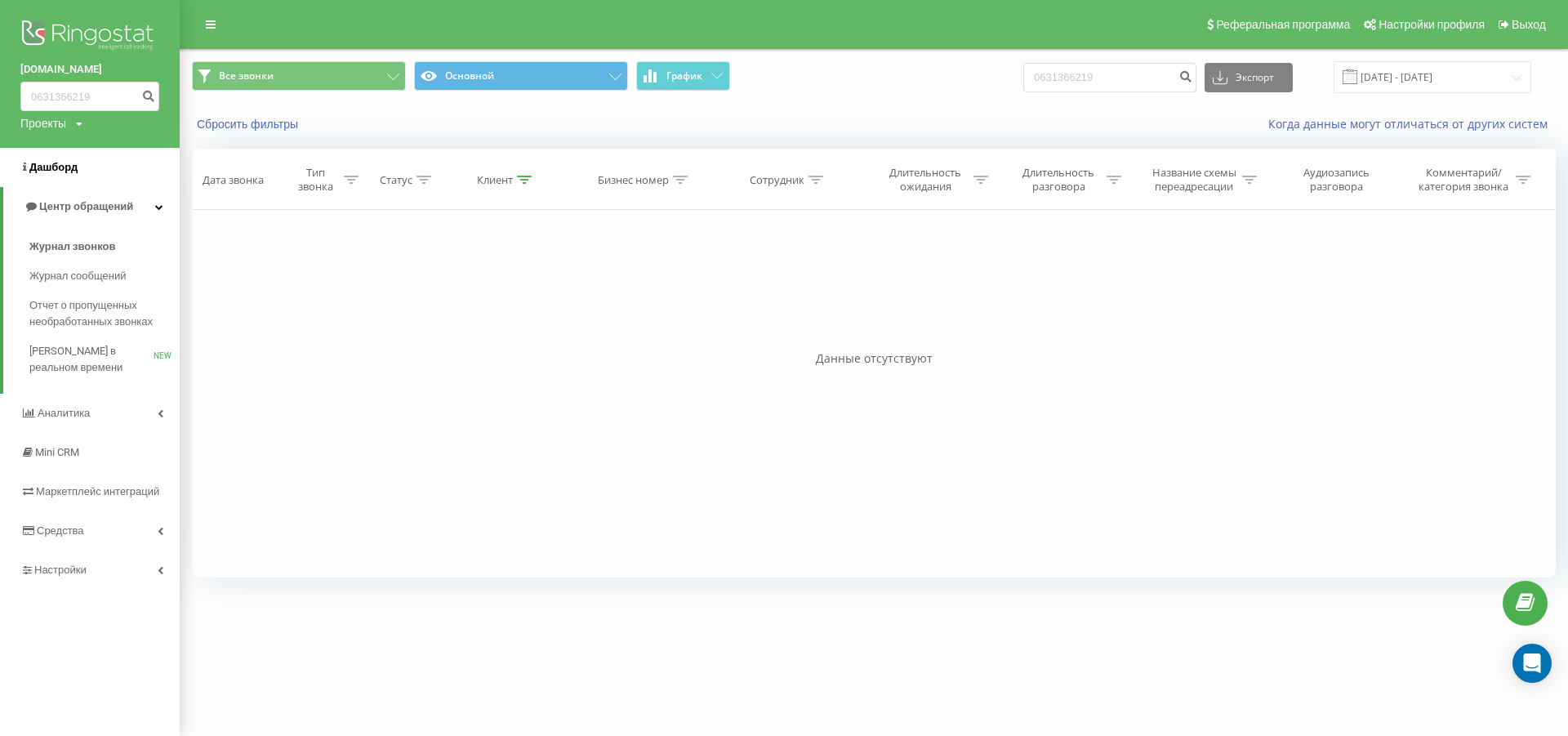
click at [49, 160] on span "Дашборд" at bounding box center [48, 167] width 57 height 16
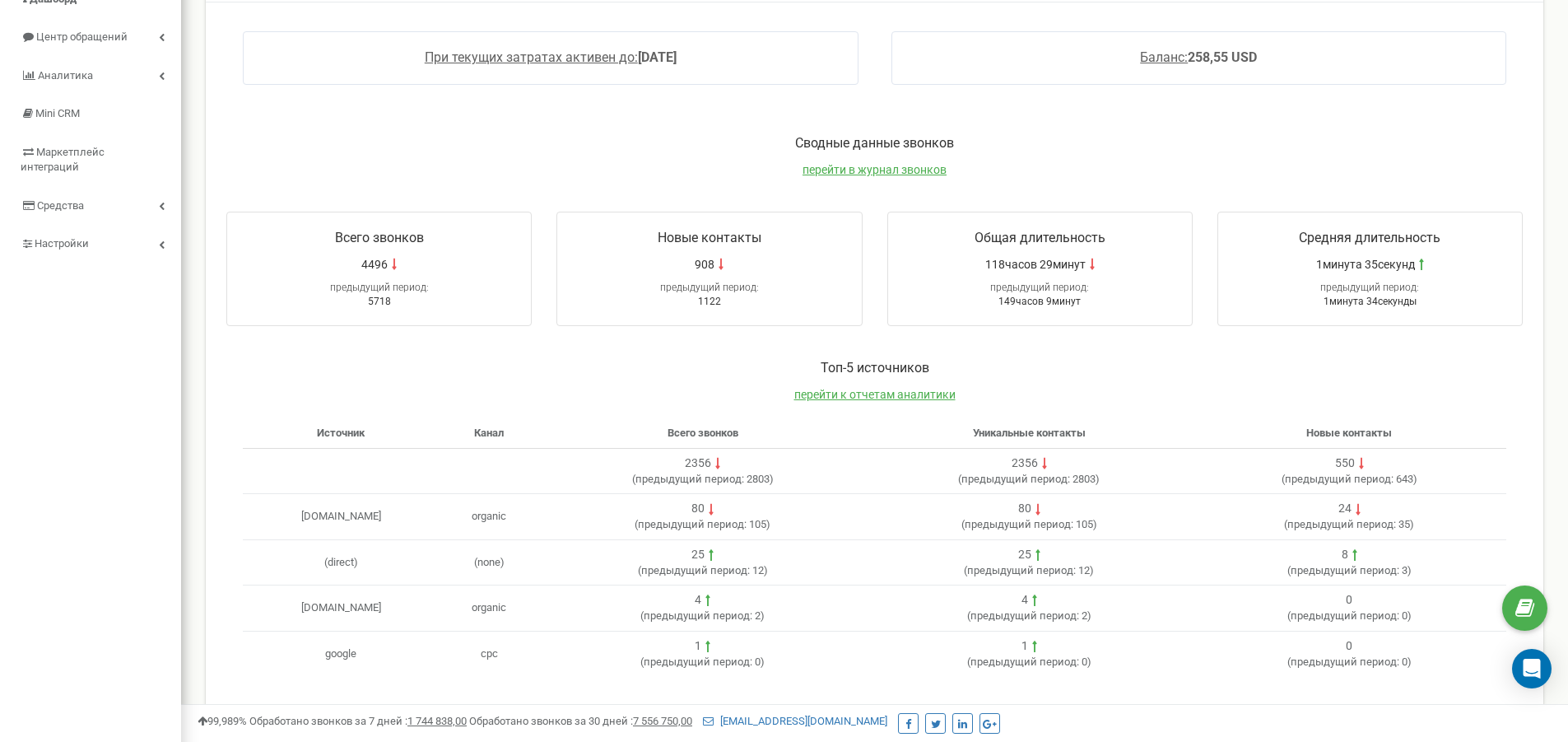
scroll to position [529, 0]
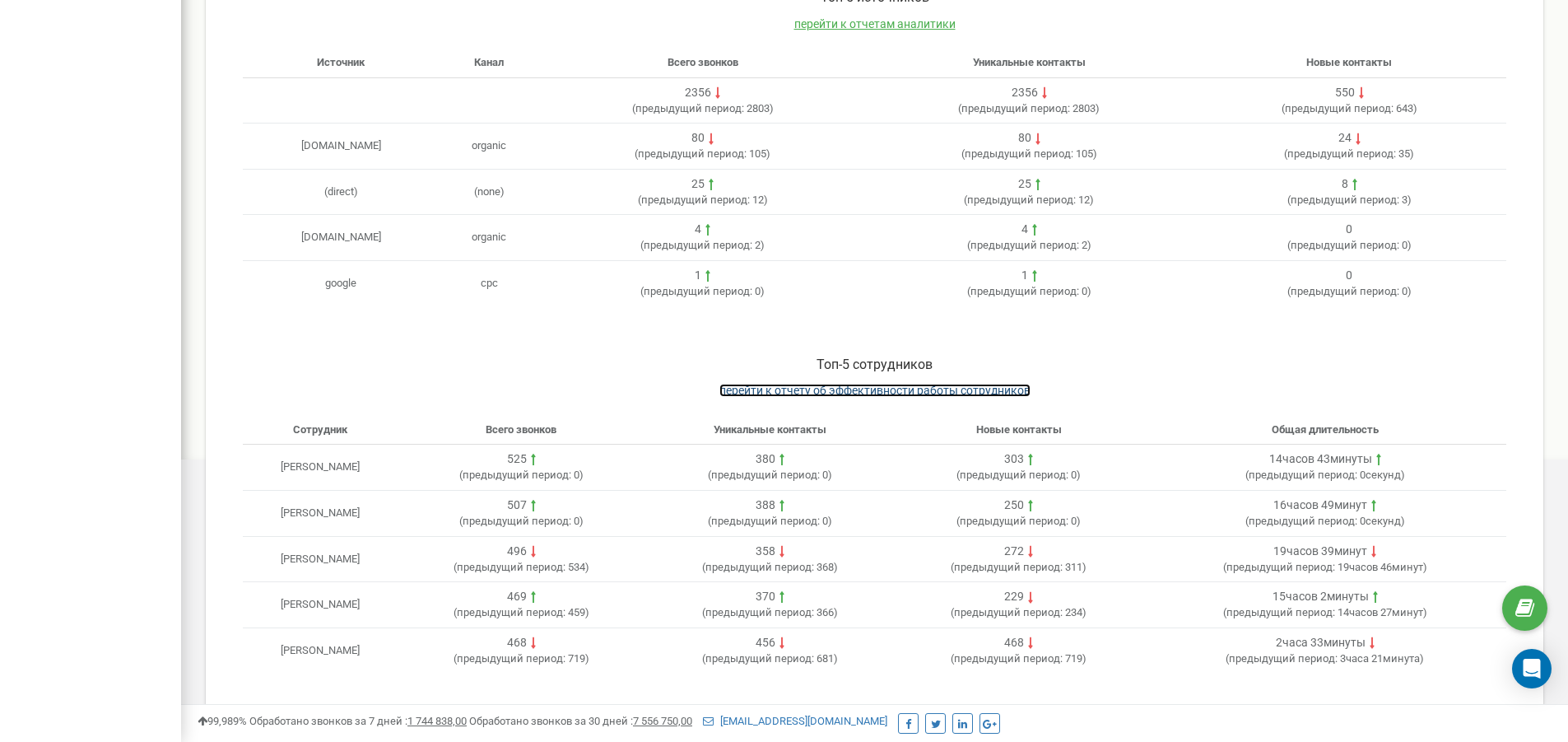
click at [815, 390] on span "перейти к отчету об эффективности работы сотрудников" at bounding box center [874, 390] width 311 height 13
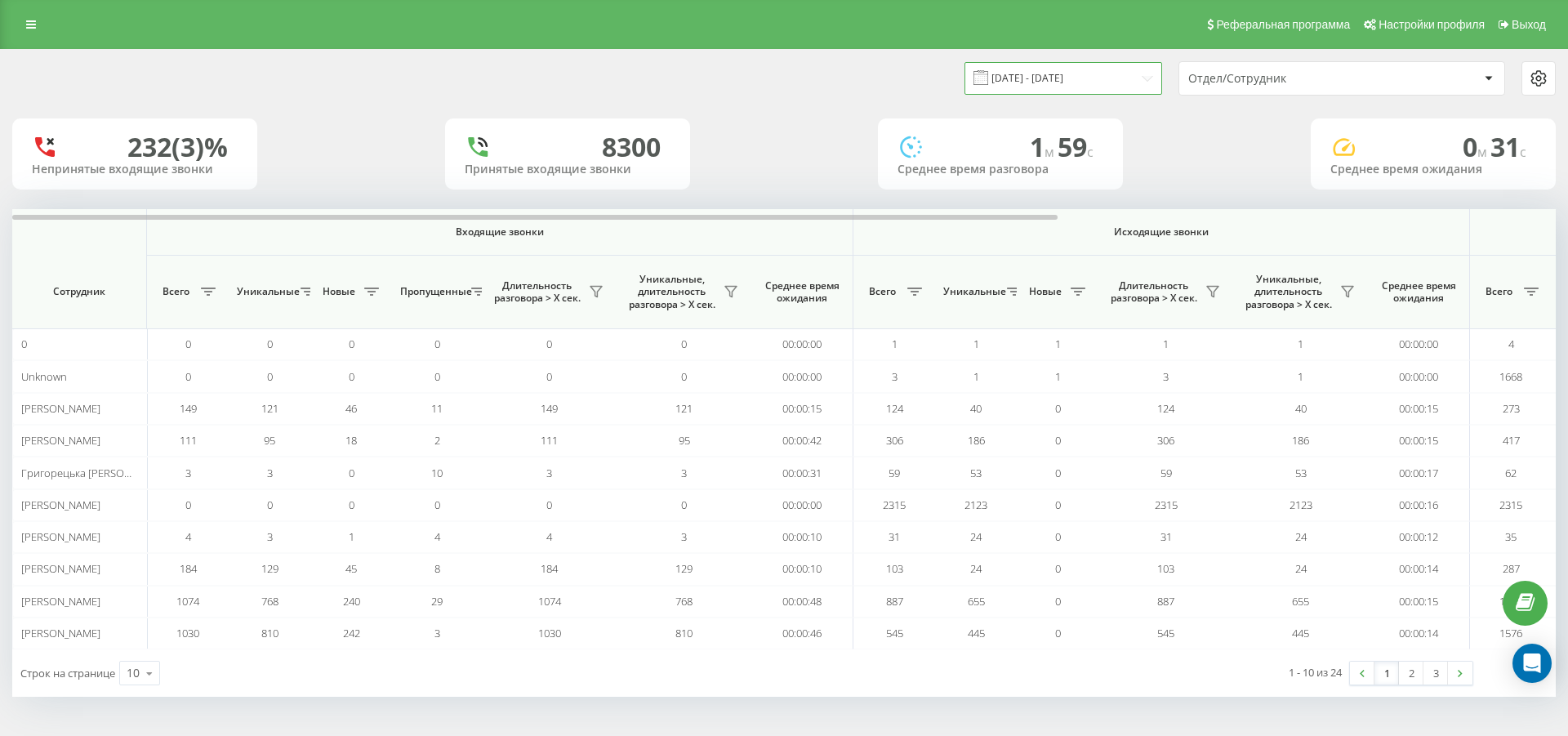
click at [1146, 80] on input "[DATE] - [DATE]" at bounding box center [1064, 78] width 198 height 32
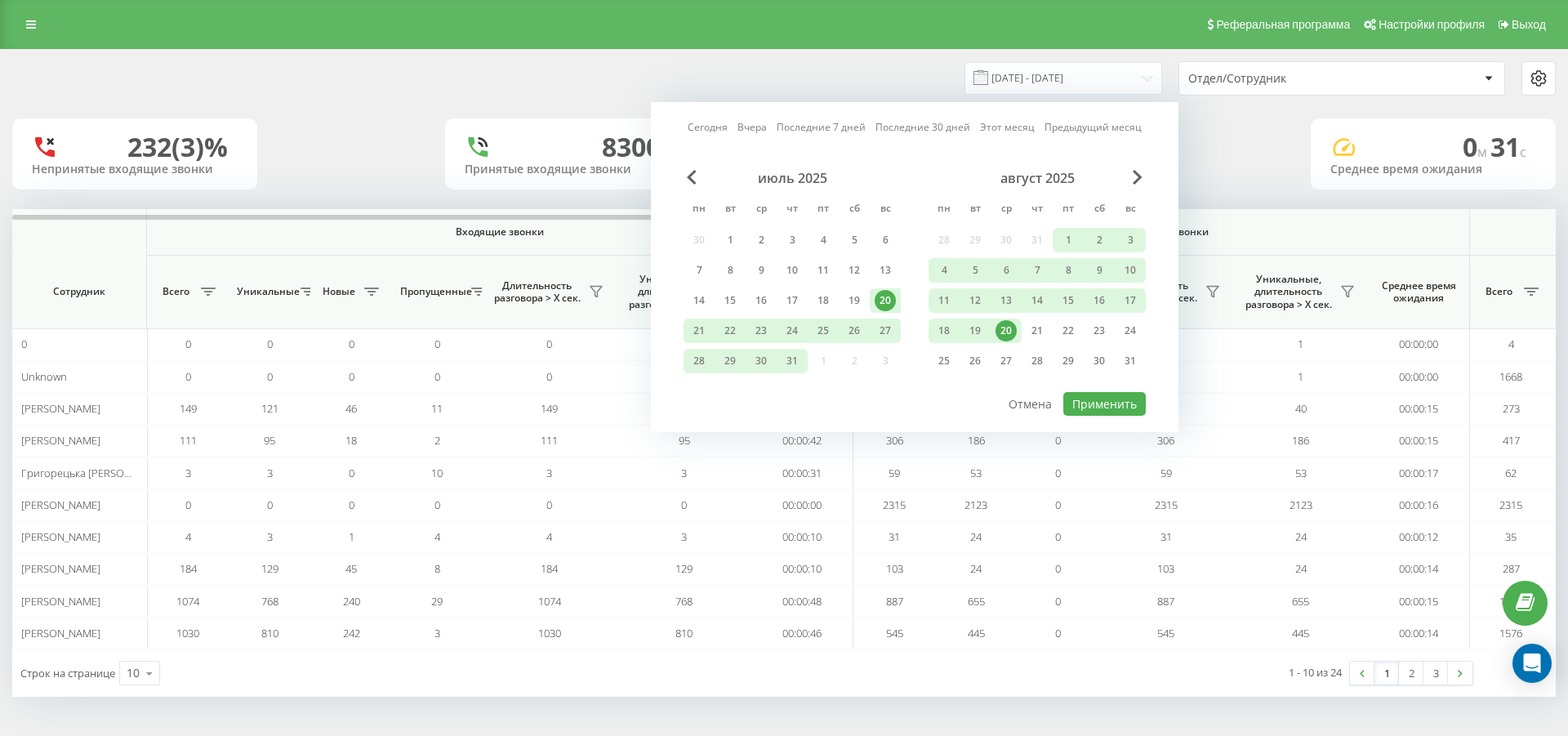
click at [1007, 328] on div "20" at bounding box center [1007, 331] width 21 height 21
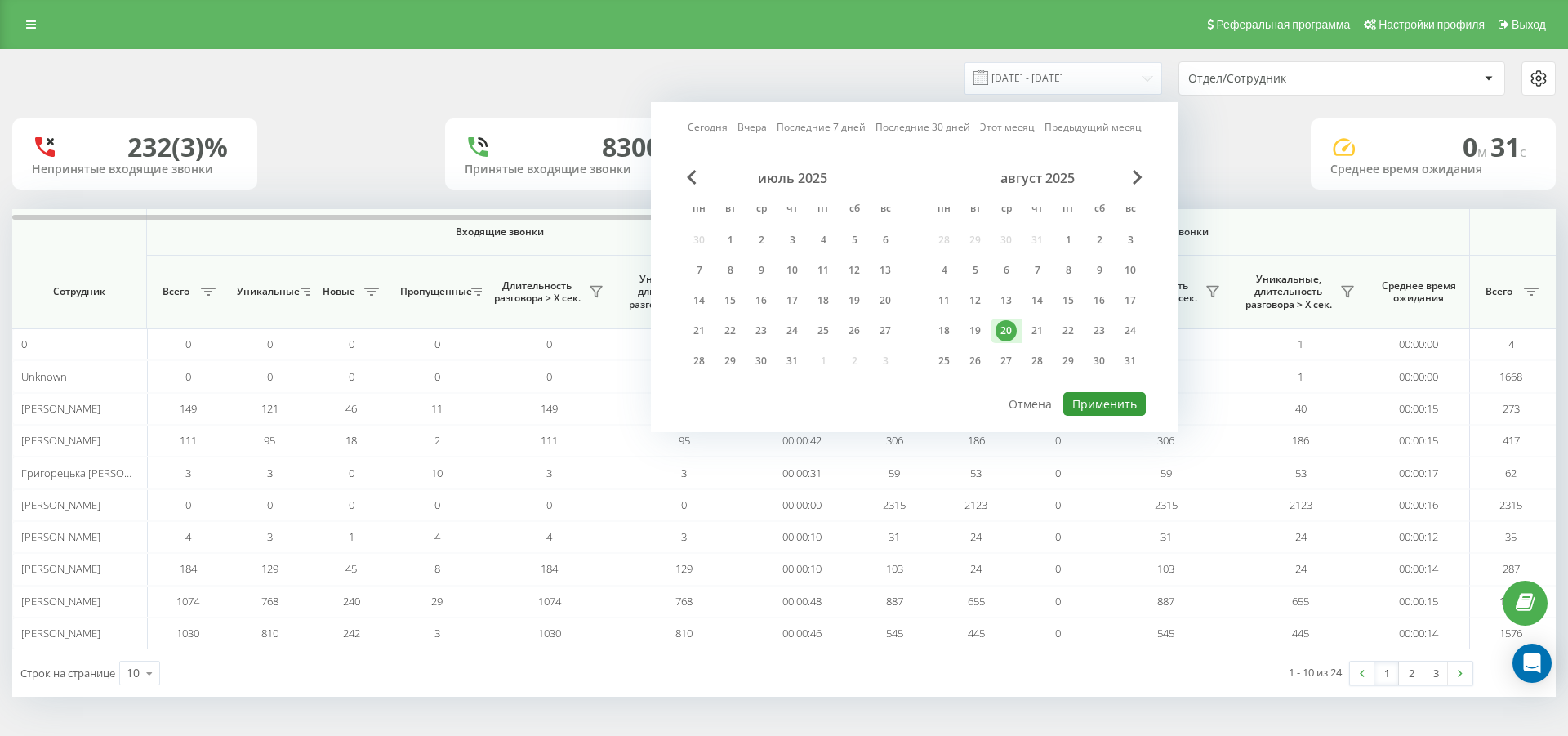
click at [1127, 400] on button "Применить" at bounding box center [1104, 403] width 82 height 23
type input "20.08.2025 - 20.08.2025"
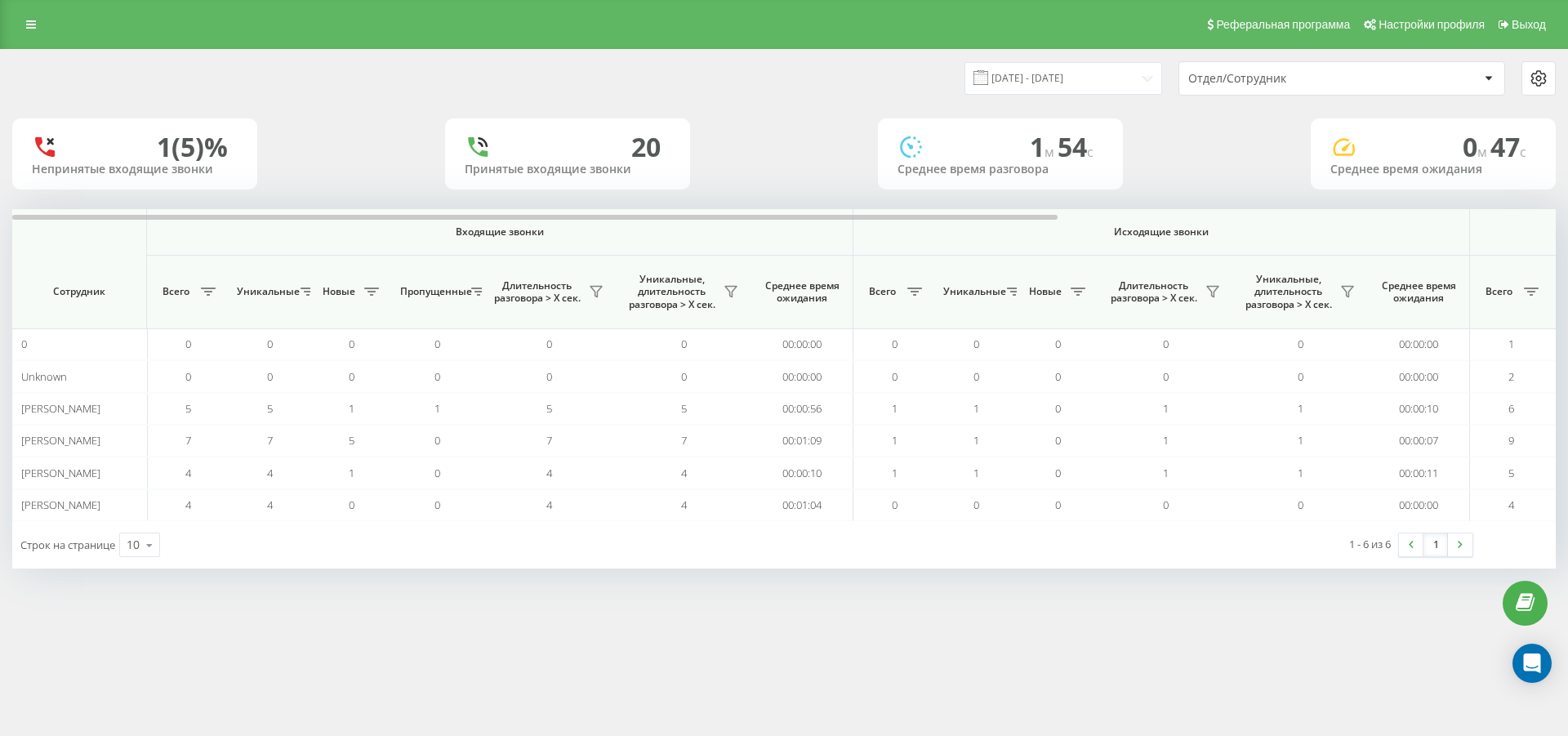
click at [1493, 72] on div at bounding box center [1488, 79] width 18 height 19
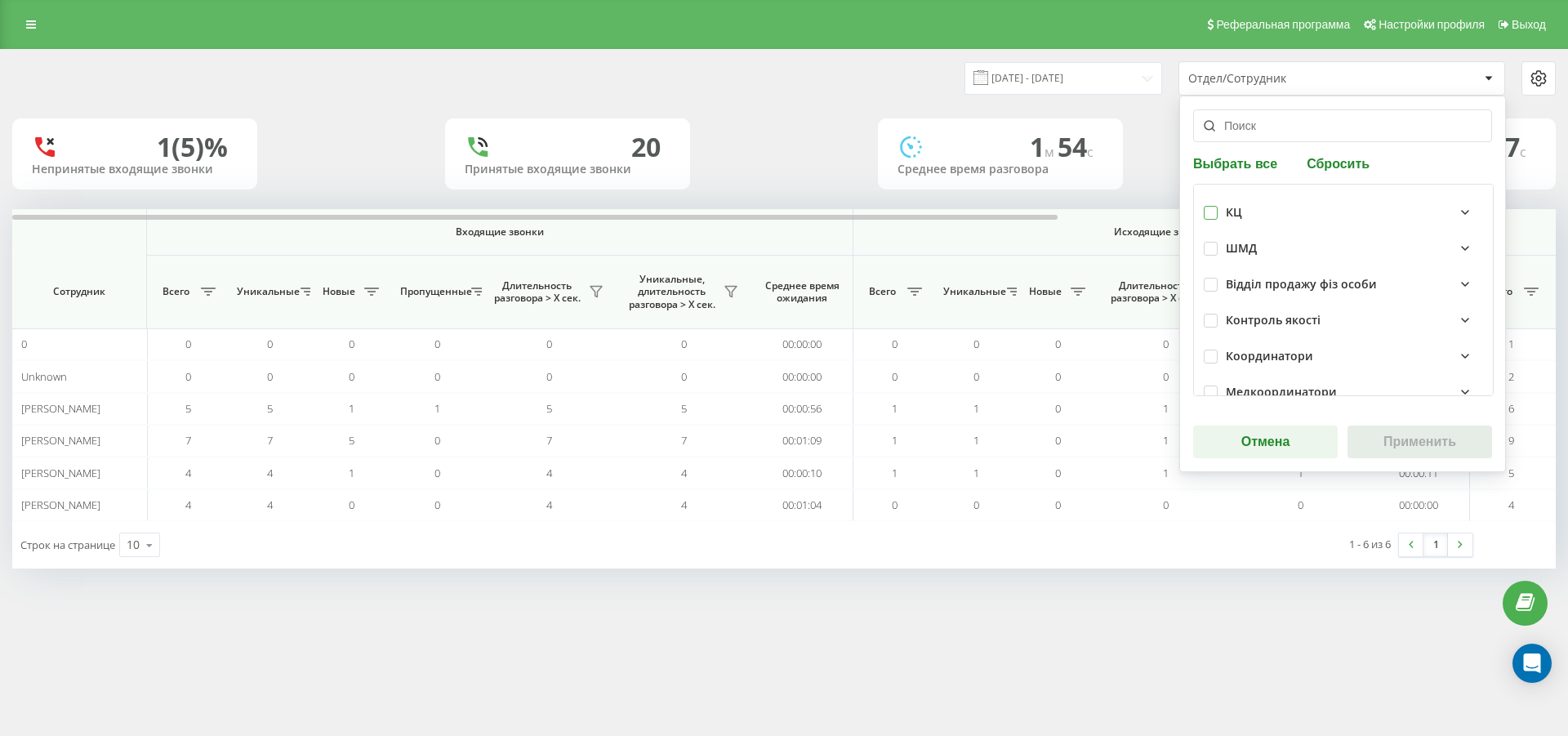
click at [1210, 206] on label at bounding box center [1211, 206] width 14 height 0
checkbox input "true"
click at [1427, 443] on button "Применить" at bounding box center [1420, 442] width 144 height 33
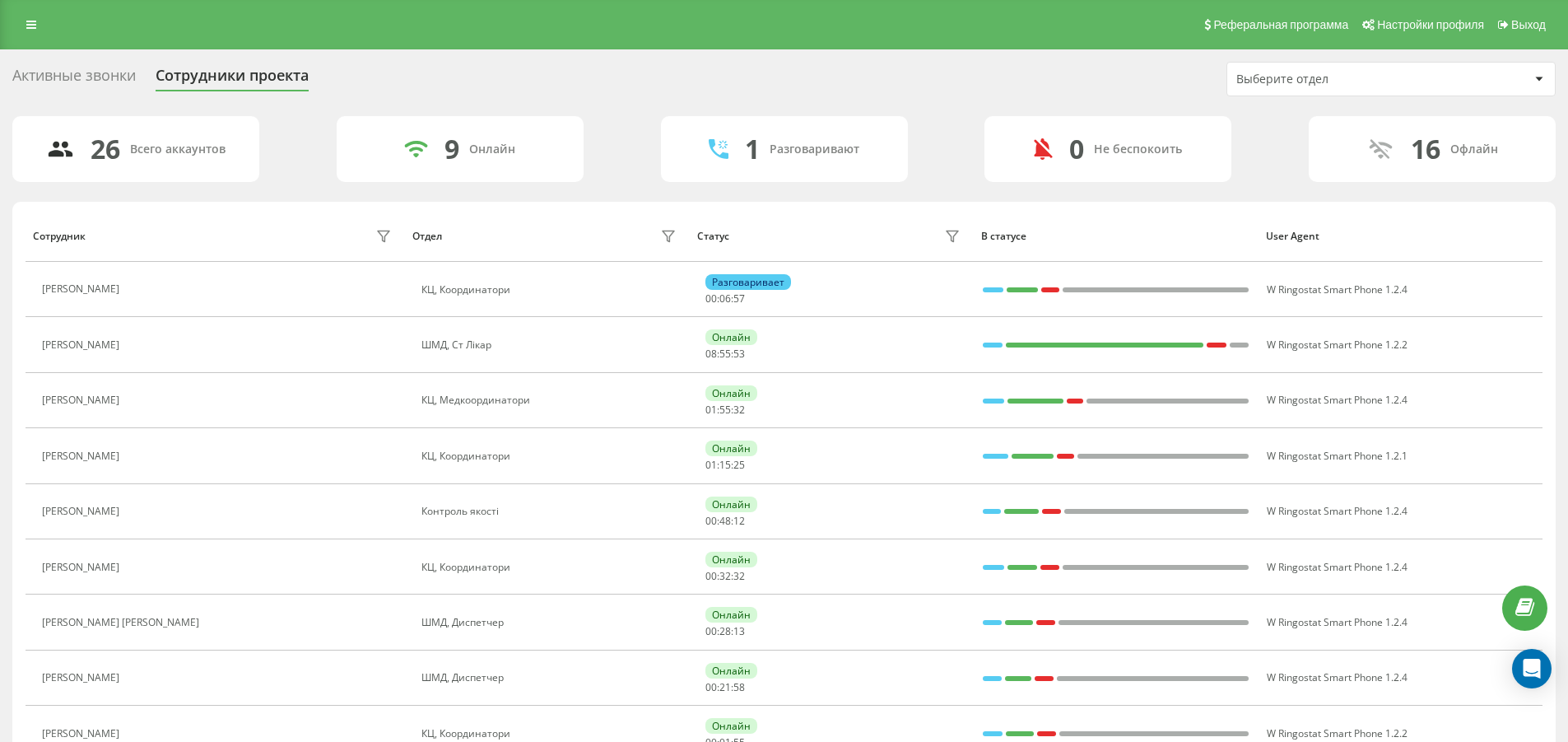
click at [70, 67] on div "Активные звонки" at bounding box center [74, 79] width 123 height 25
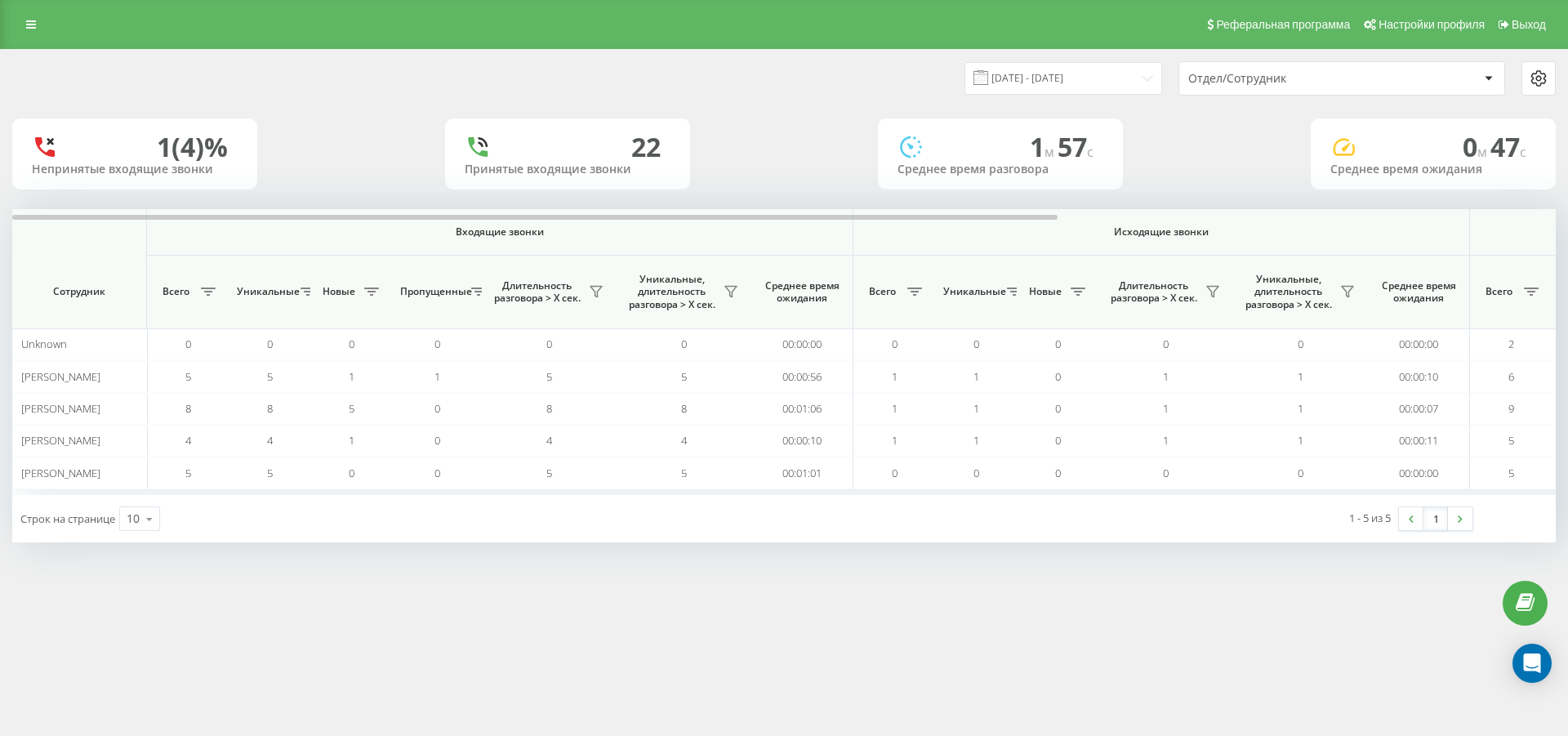
click at [1488, 81] on div at bounding box center [1488, 79] width 18 height 19
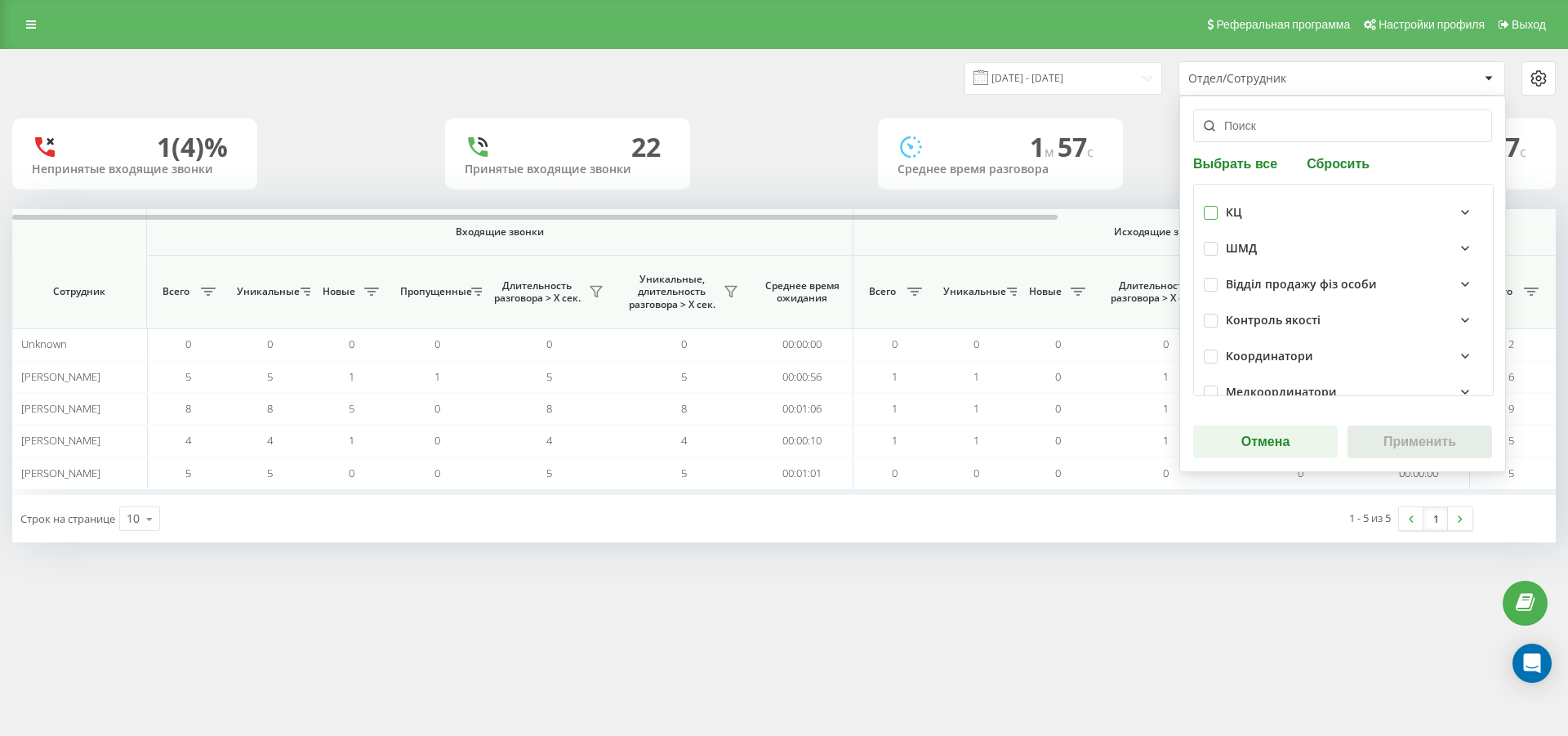
click at [1214, 206] on label at bounding box center [1211, 206] width 14 height 0
checkbox input "true"
click at [1398, 444] on button "Применить" at bounding box center [1420, 442] width 144 height 33
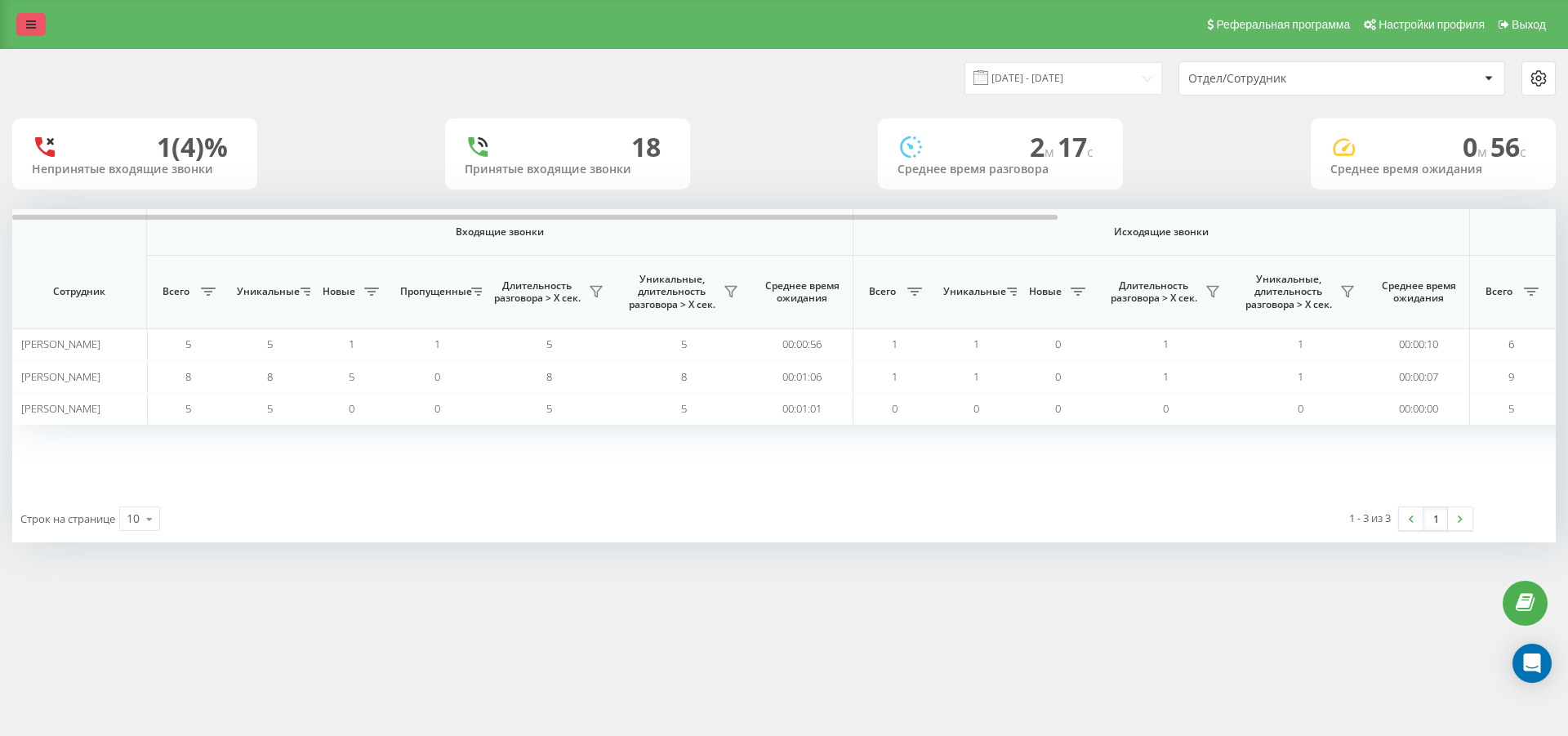
click at [27, 17] on link at bounding box center [31, 24] width 29 height 23
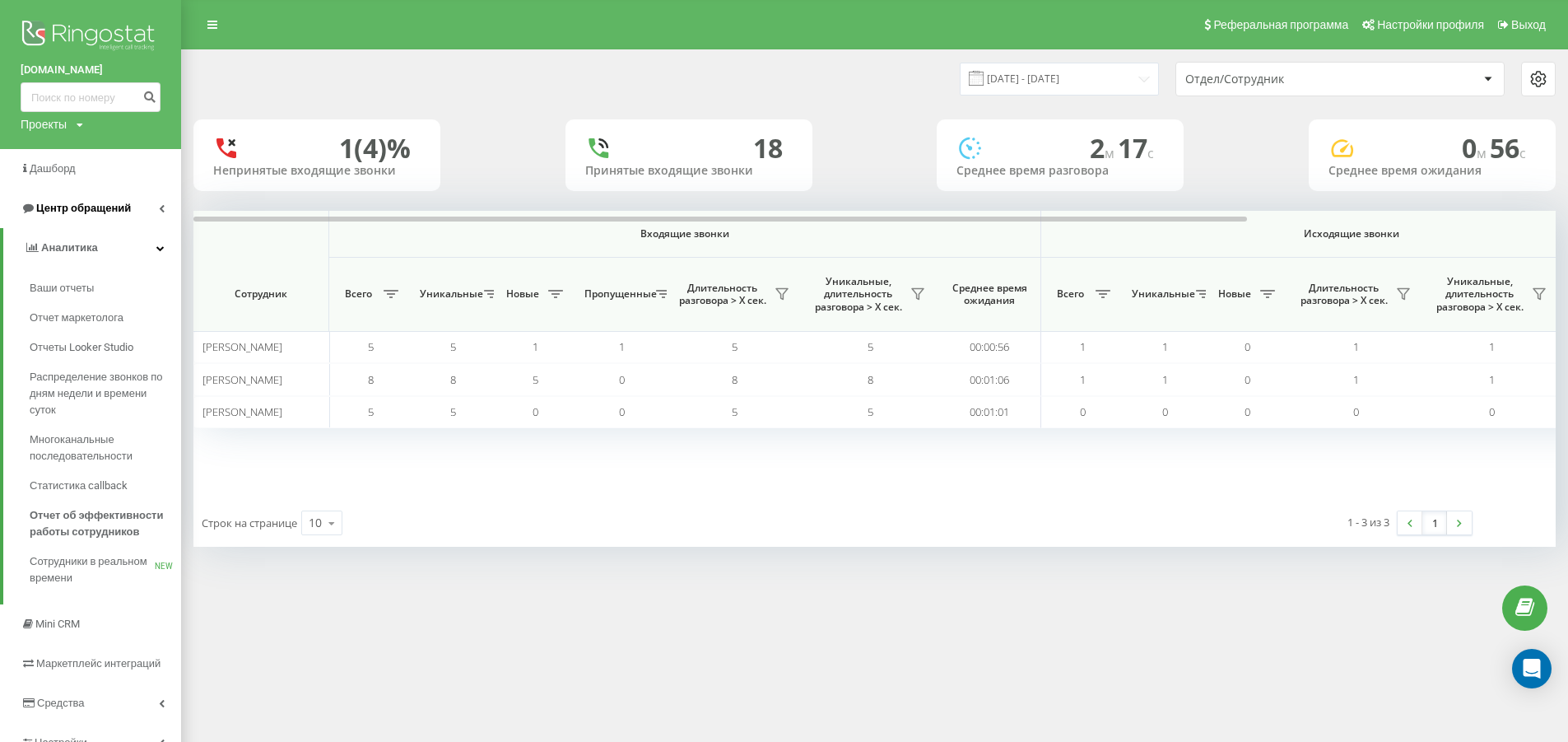
click at [71, 204] on span "Центр обращений" at bounding box center [83, 207] width 95 height 13
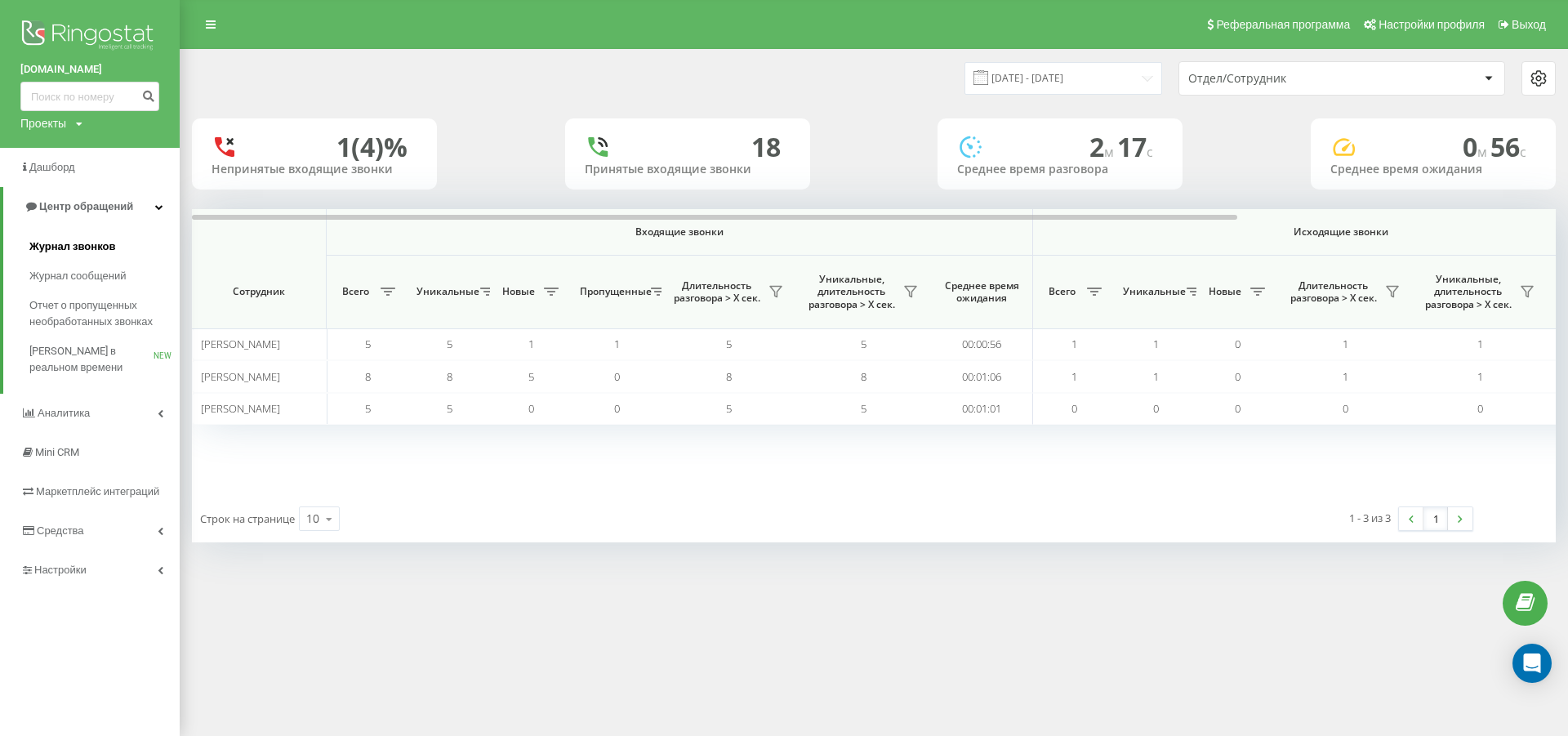
click at [71, 246] on span "Журнал звонков" at bounding box center [72, 246] width 85 height 16
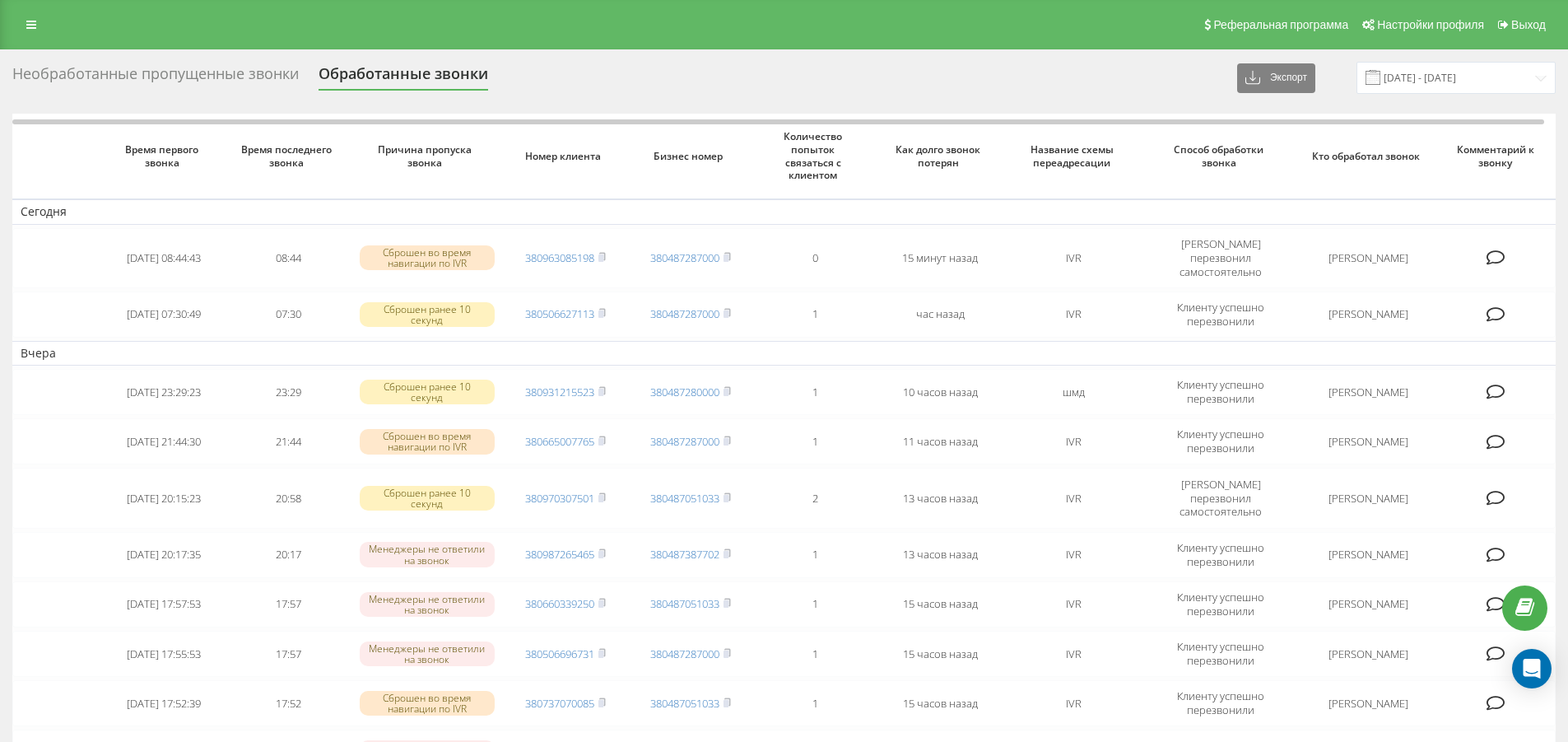
click at [256, 70] on div "Необработанные пропущенные звонки" at bounding box center [155, 78] width 286 height 25
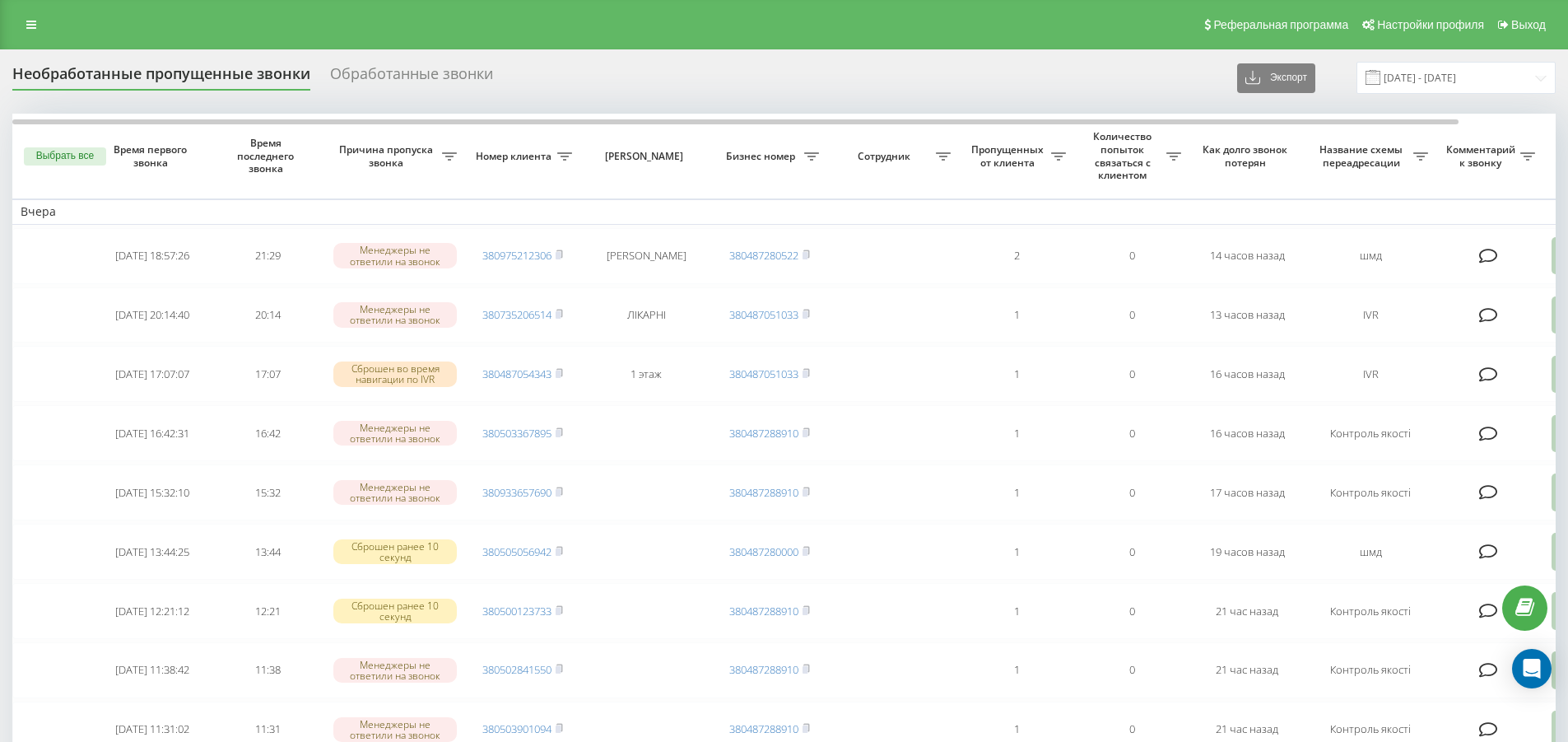
click at [370, 68] on div "Обработанные звонки" at bounding box center [411, 78] width 163 height 25
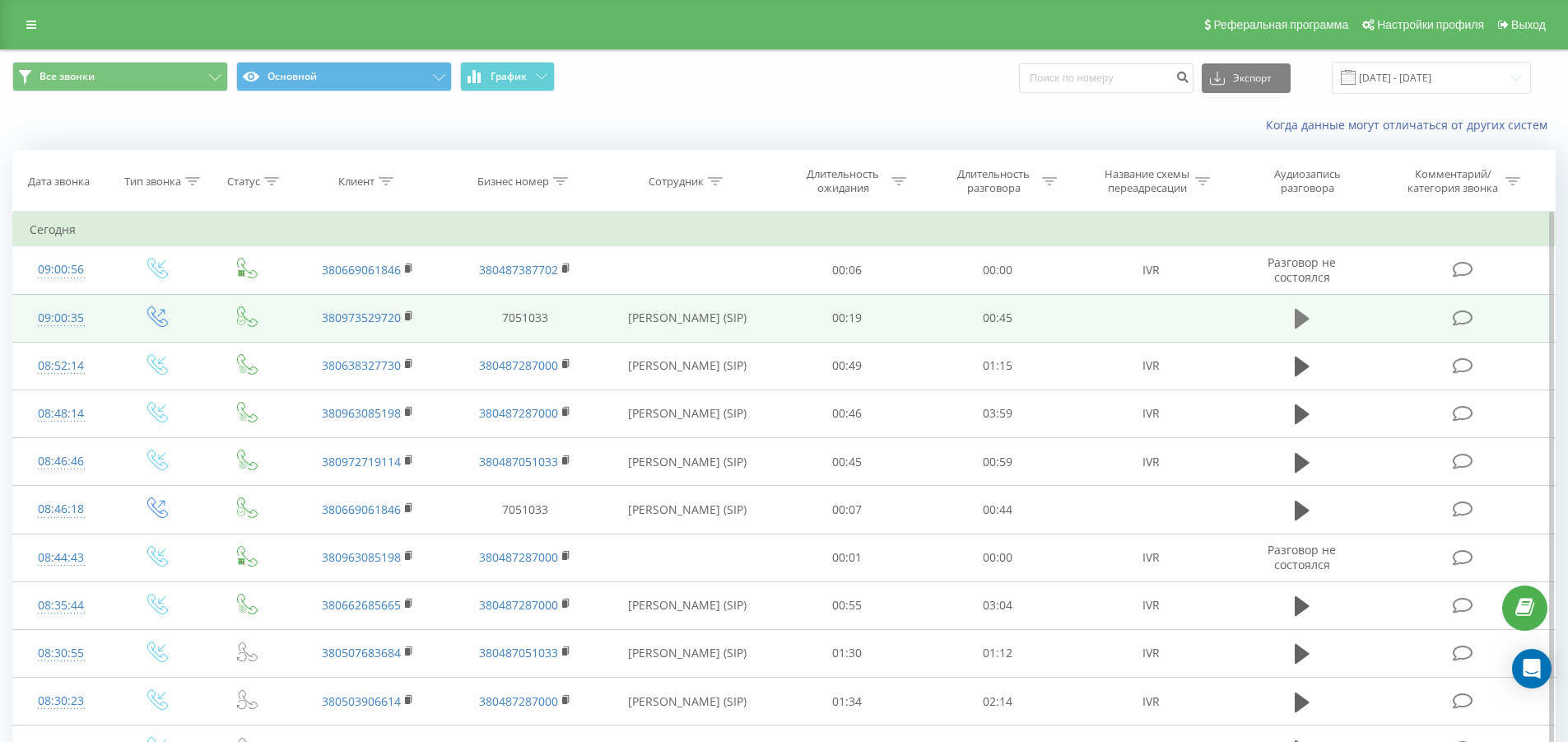
click at [1299, 313] on icon at bounding box center [1301, 319] width 15 height 20
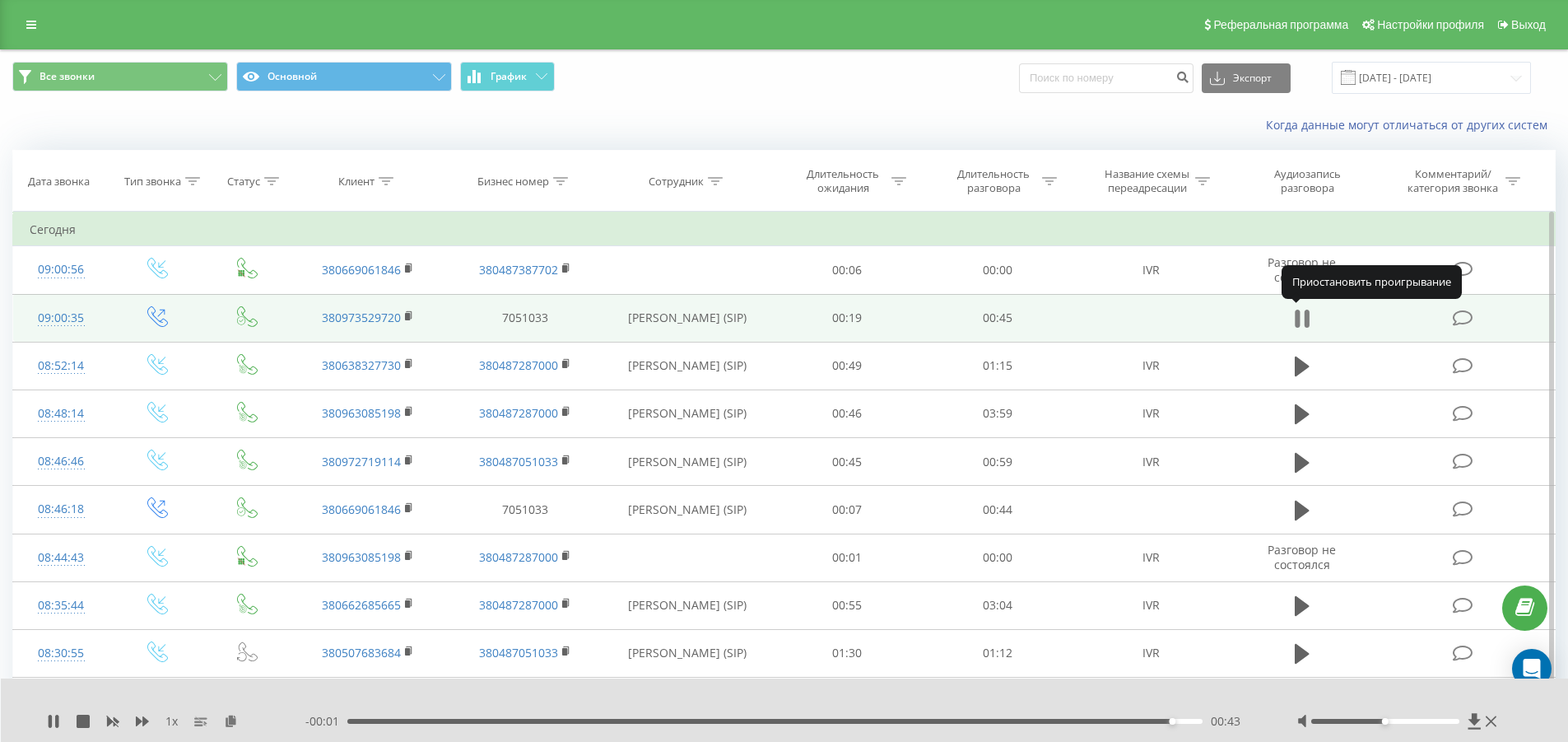
click at [1305, 318] on icon at bounding box center [1305, 319] width 5 height 19
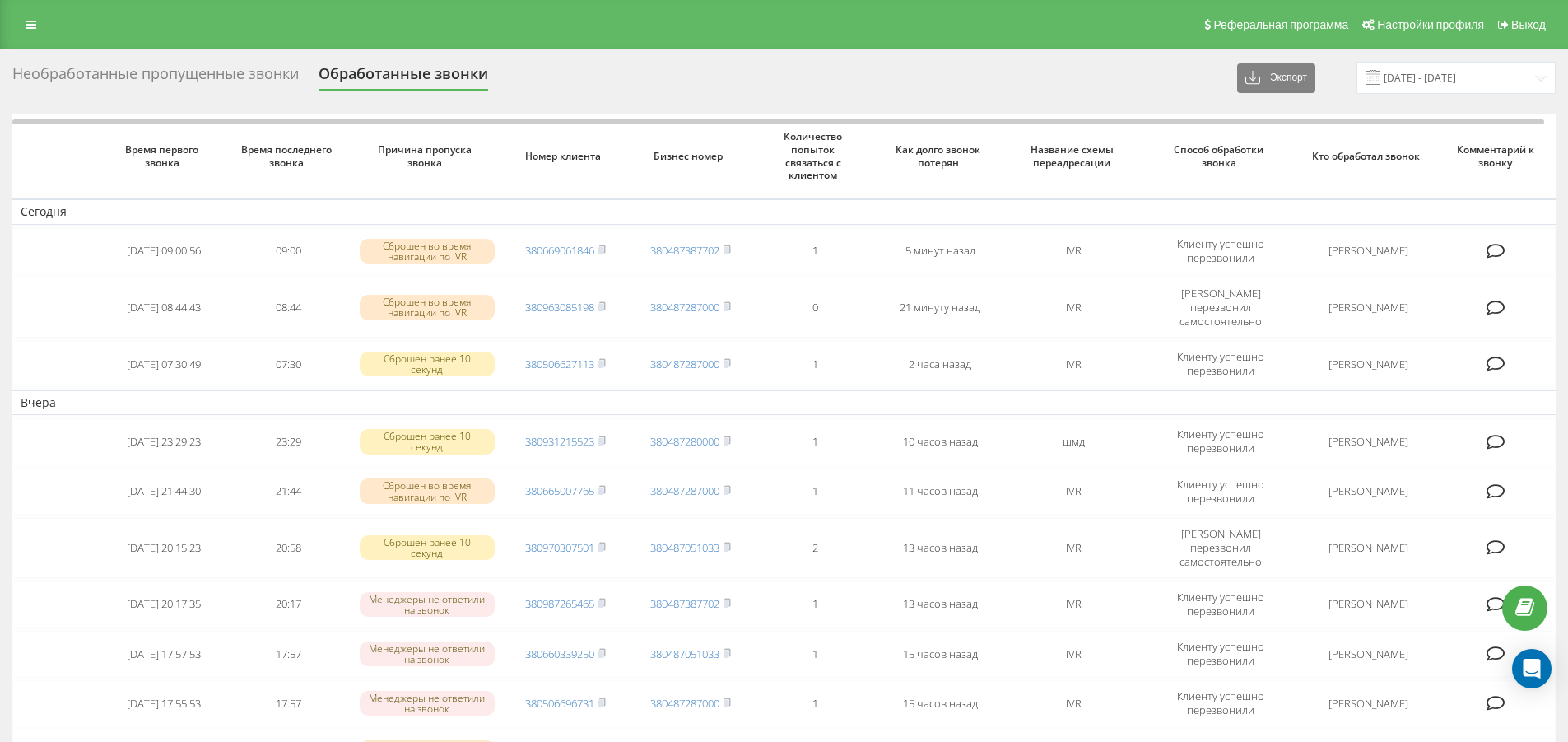
click at [234, 73] on div "Необработанные пропущенные звонки" at bounding box center [155, 78] width 286 height 25
